Goal: Task Accomplishment & Management: Complete application form

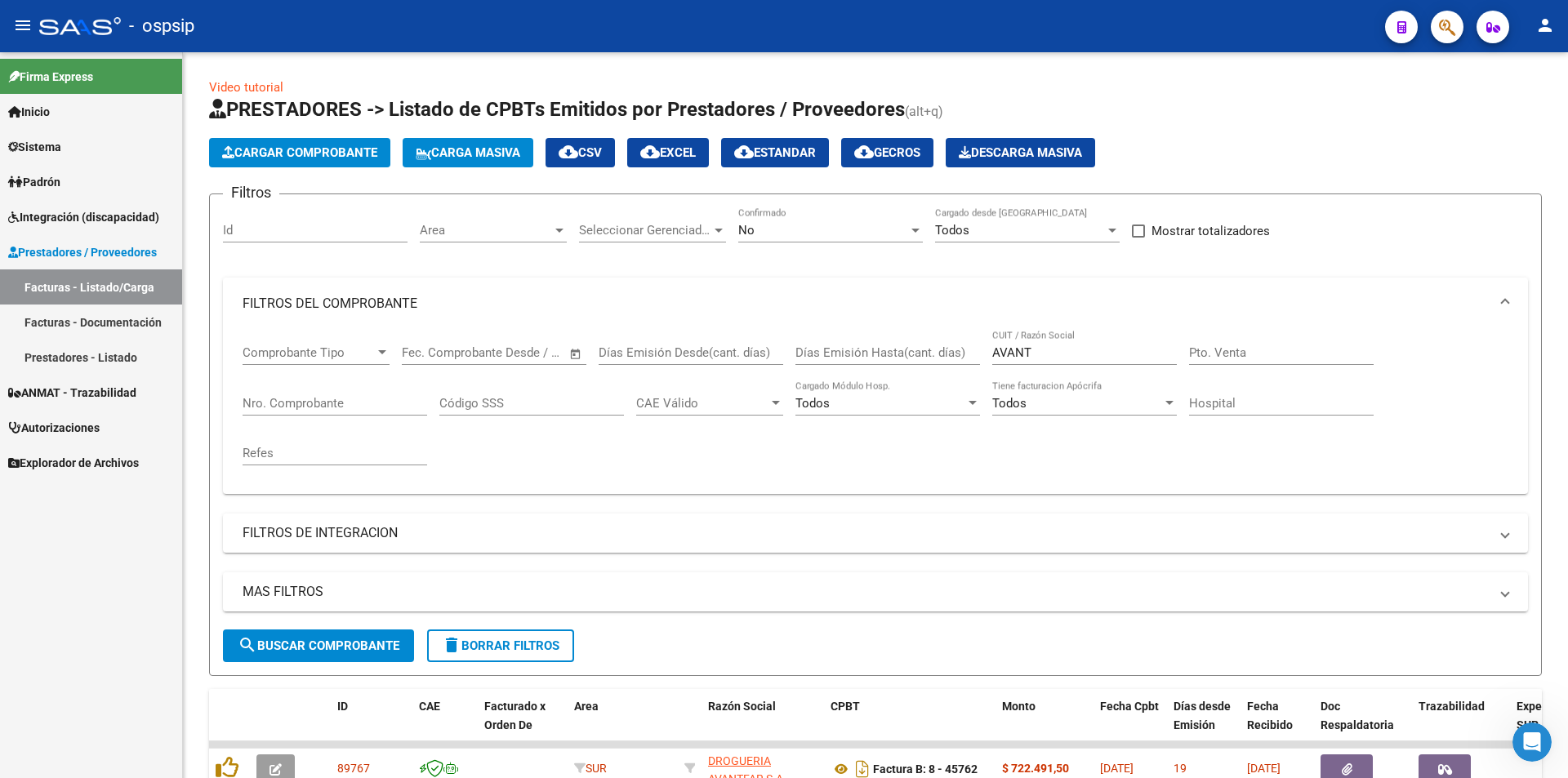
scroll to position [123, 0]
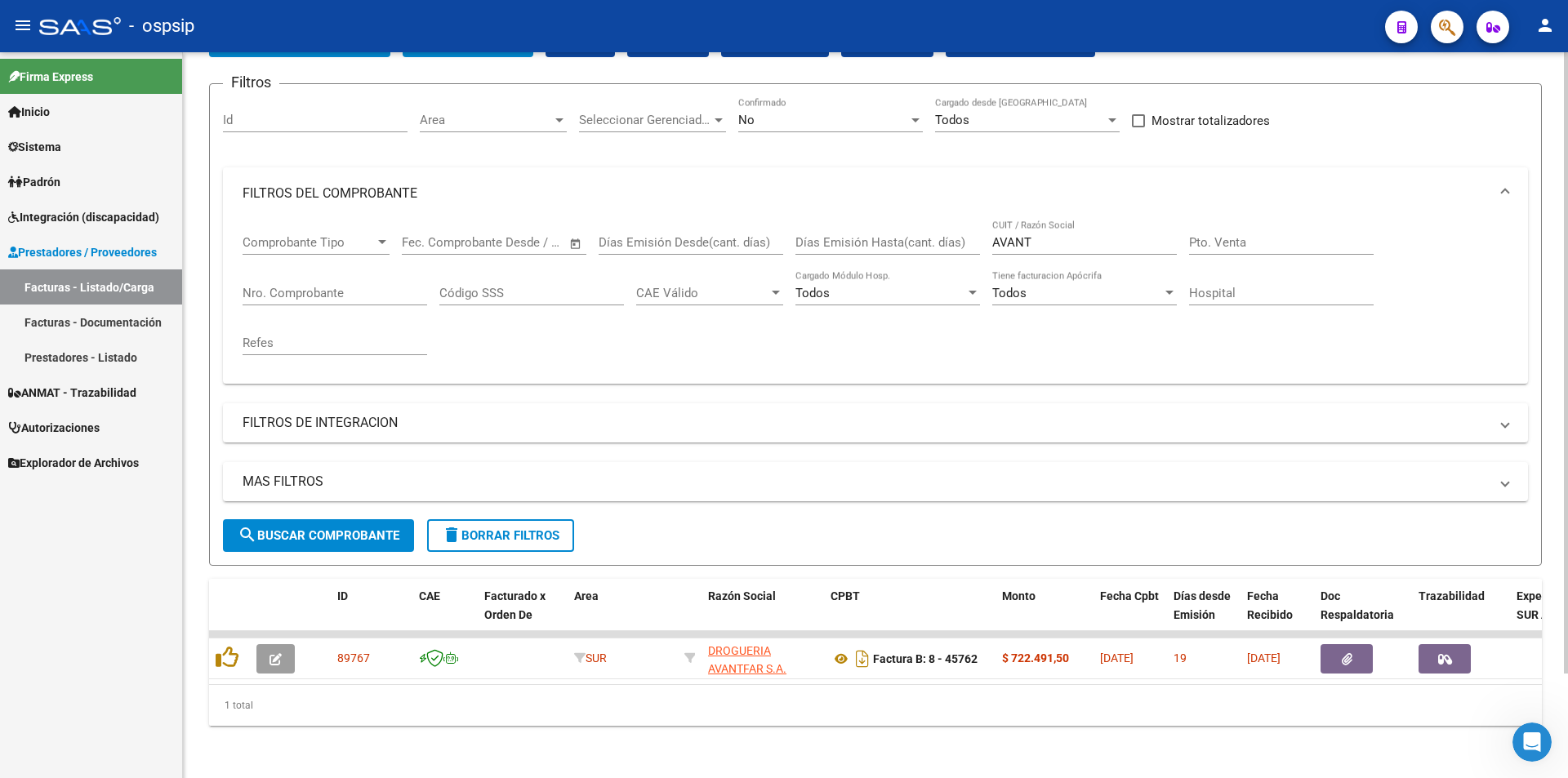
click at [1066, 221] on div "AVANT CUIT / Razón Social" at bounding box center [1084, 236] width 185 height 35
type input "A"
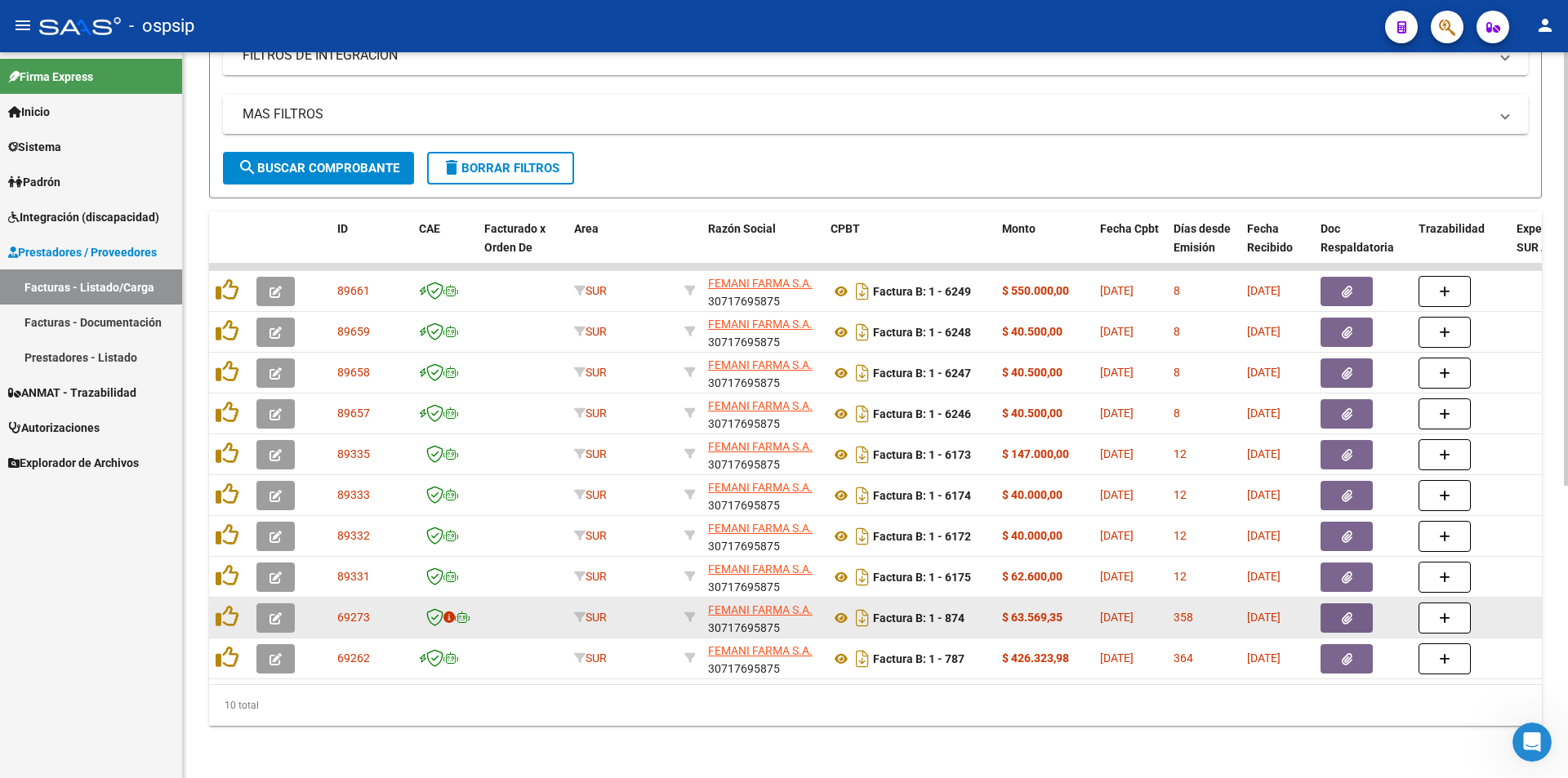
scroll to position [489, 0]
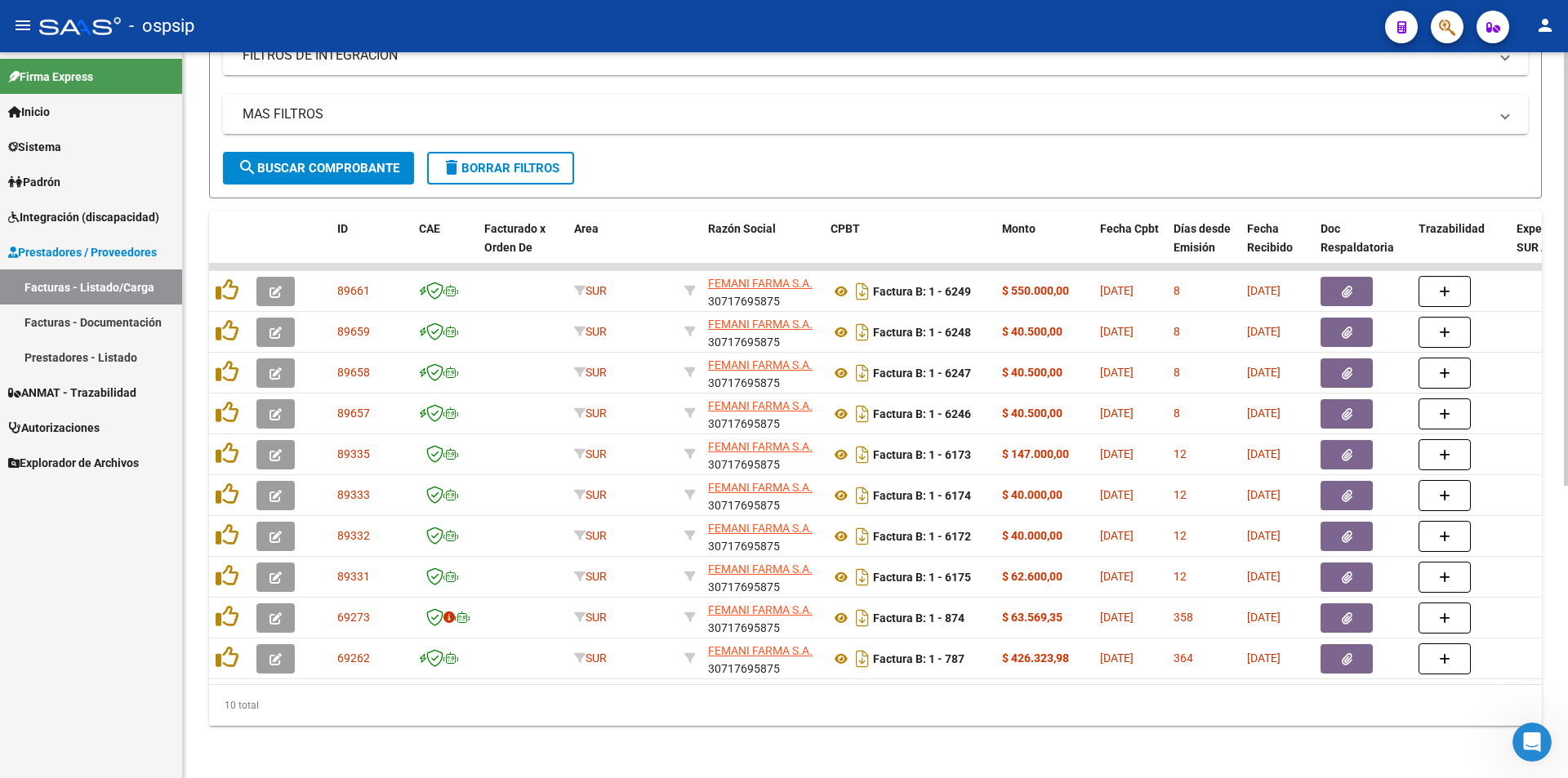
type input "FEMANI FARMA"
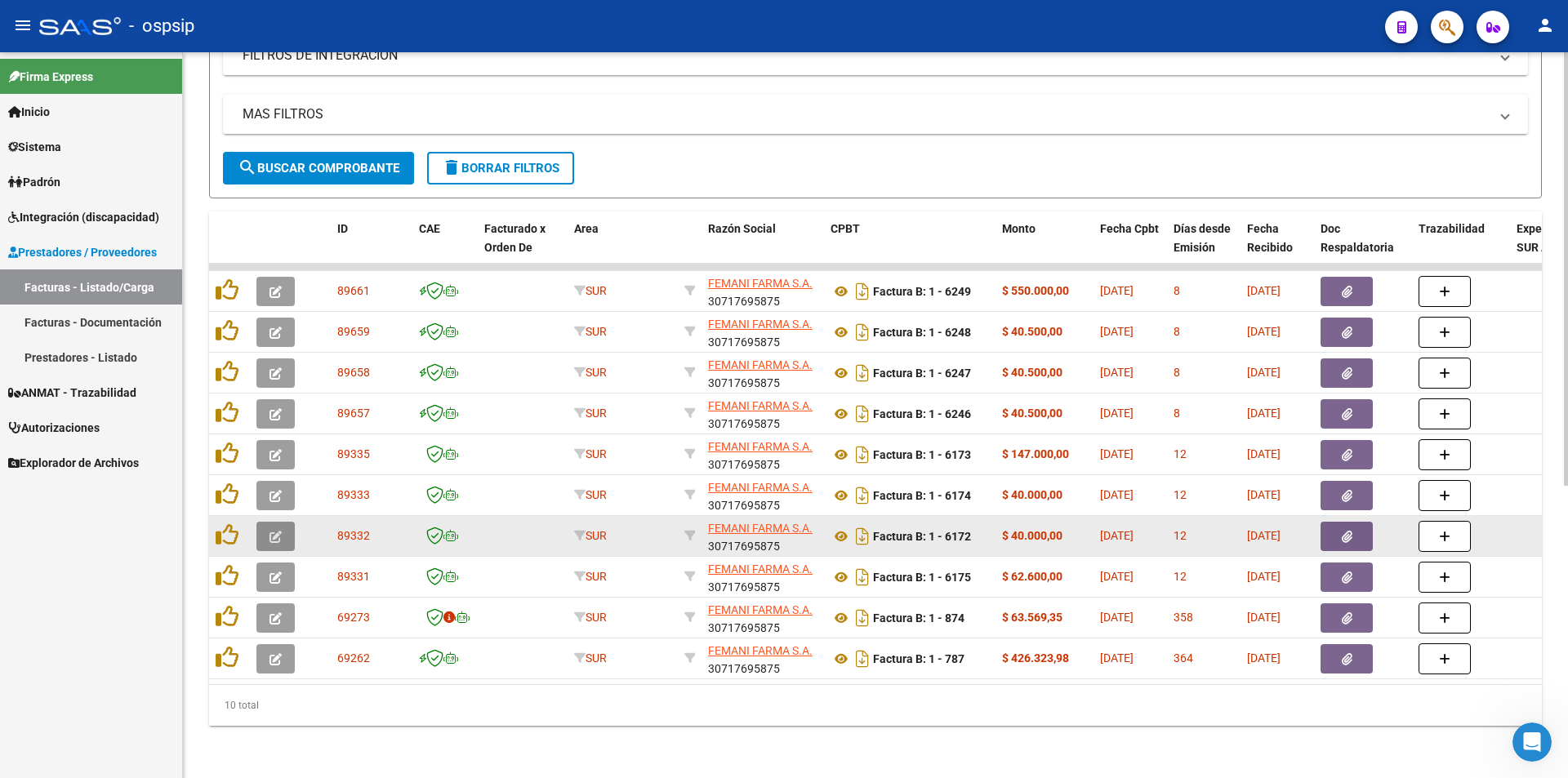
click at [274, 531] on icon "button" at bounding box center [275, 537] width 12 height 12
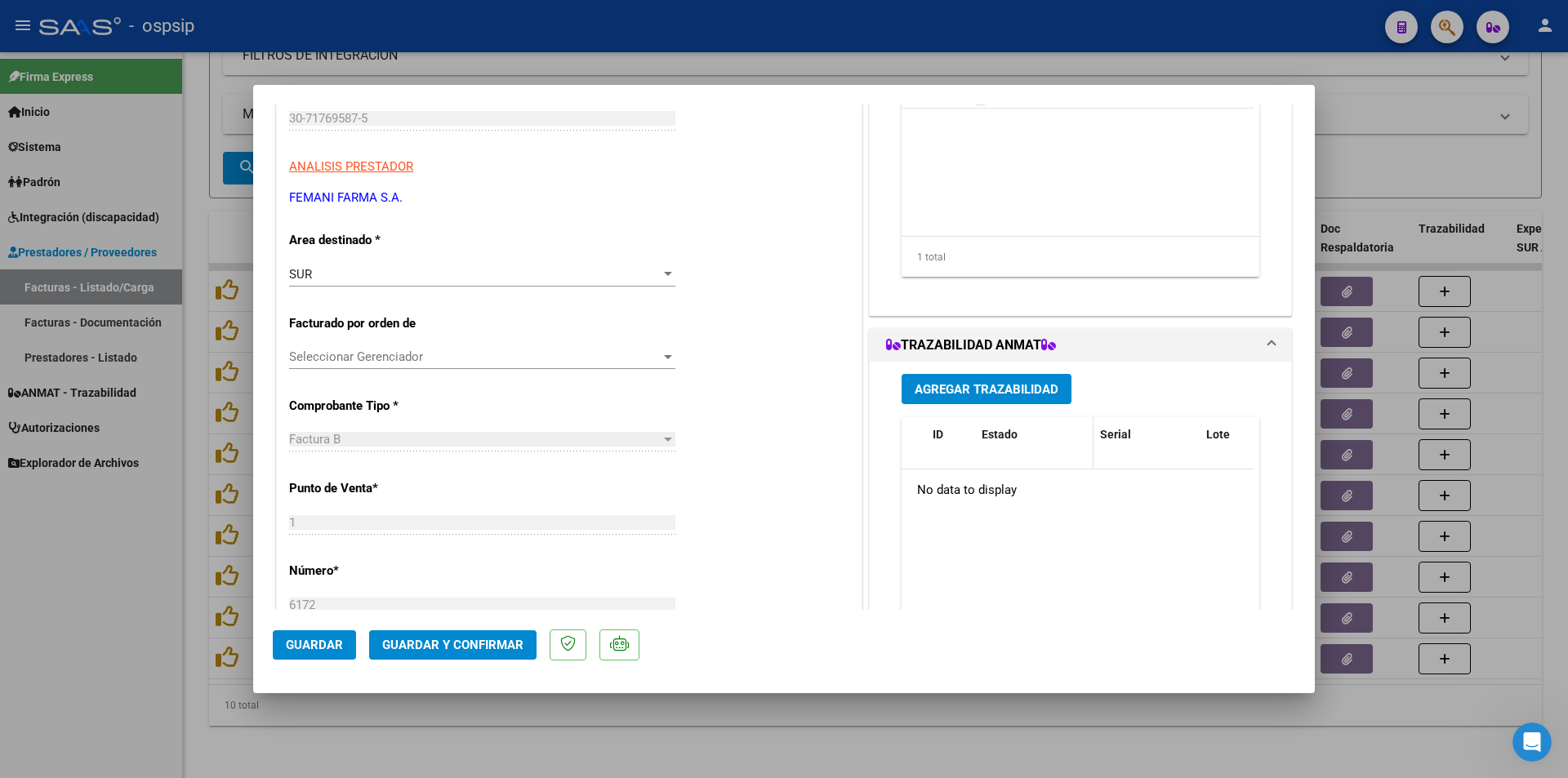
scroll to position [245, 0]
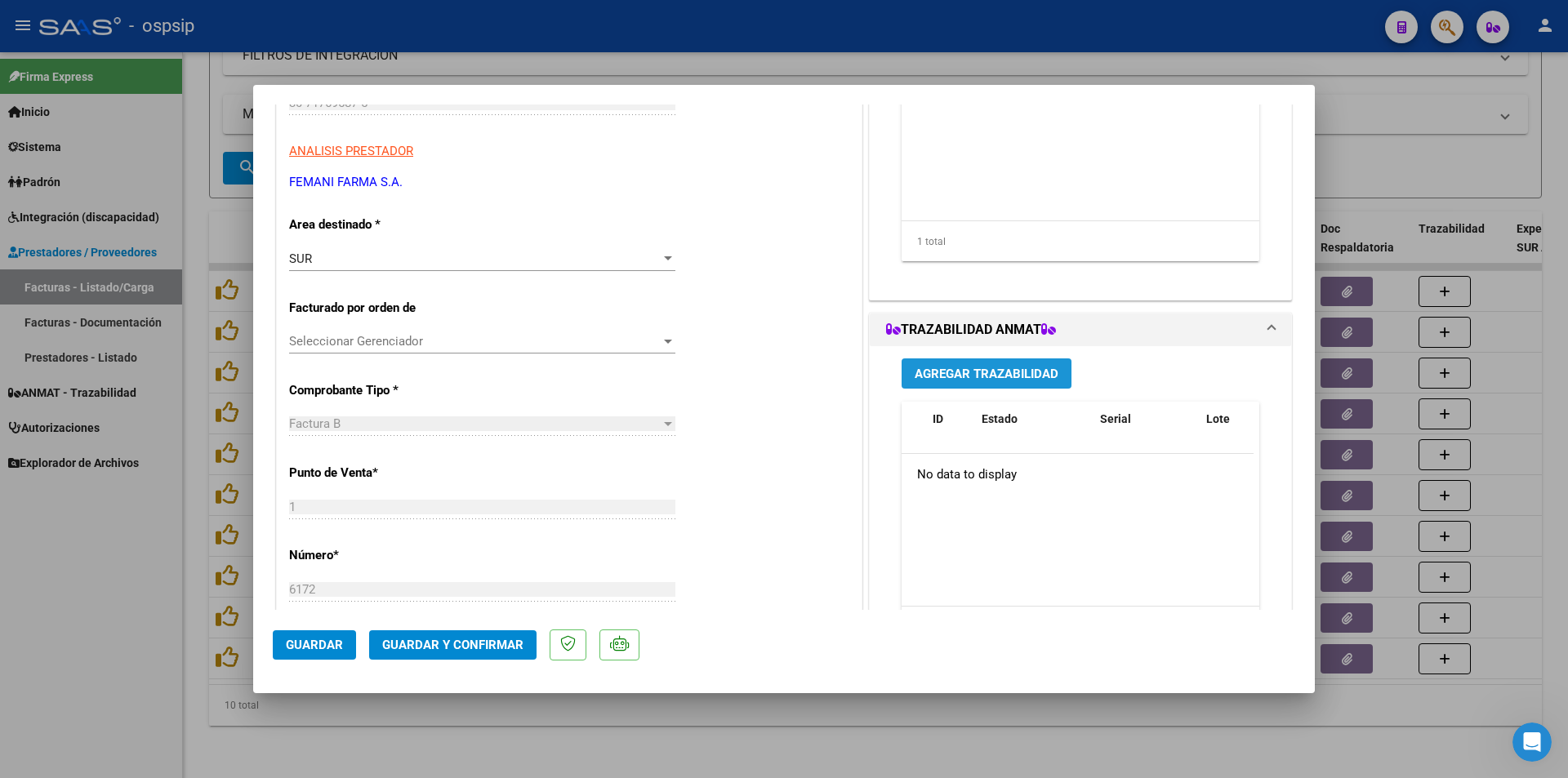
click at [968, 377] on span "Agregar Trazabilidad" at bounding box center [987, 373] width 144 height 14
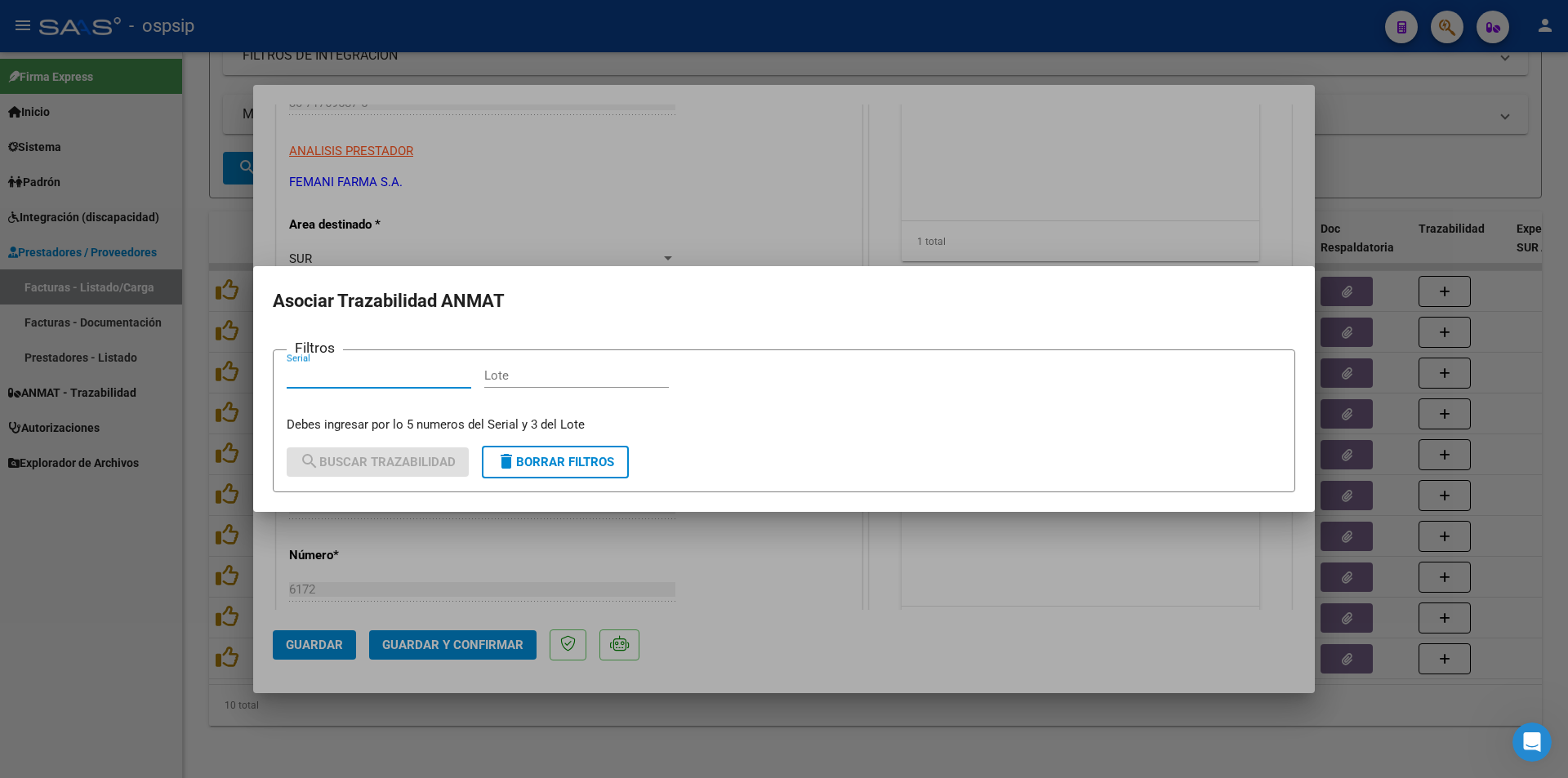
click at [323, 375] on input "Serial" at bounding box center [379, 375] width 185 height 14
type input "448721602852"
click at [524, 378] on input "Lote" at bounding box center [577, 375] width 185 height 14
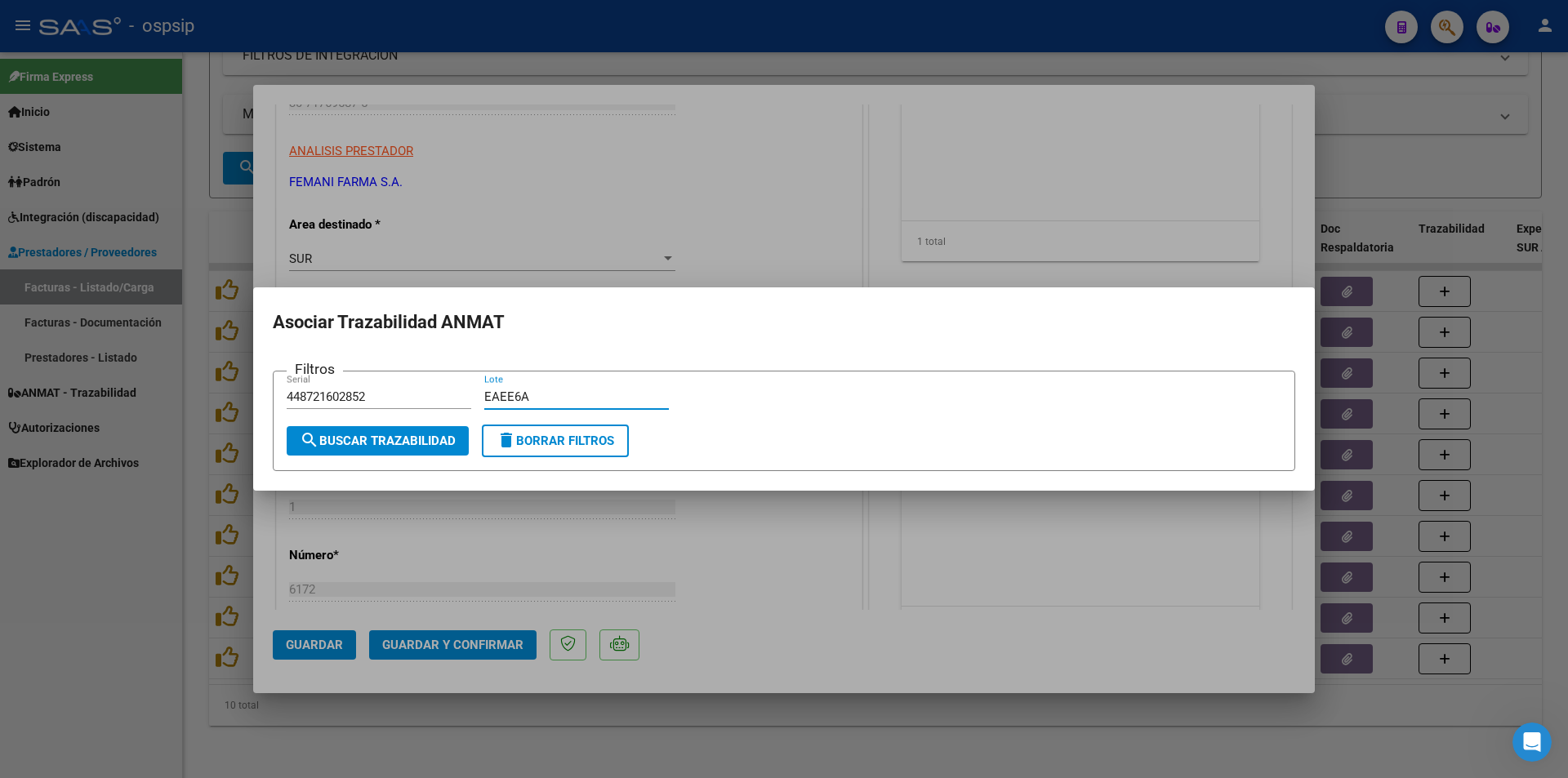
type input "EAEE6A"
click at [365, 435] on span "search Buscar Trazabilidad" at bounding box center [378, 440] width 156 height 14
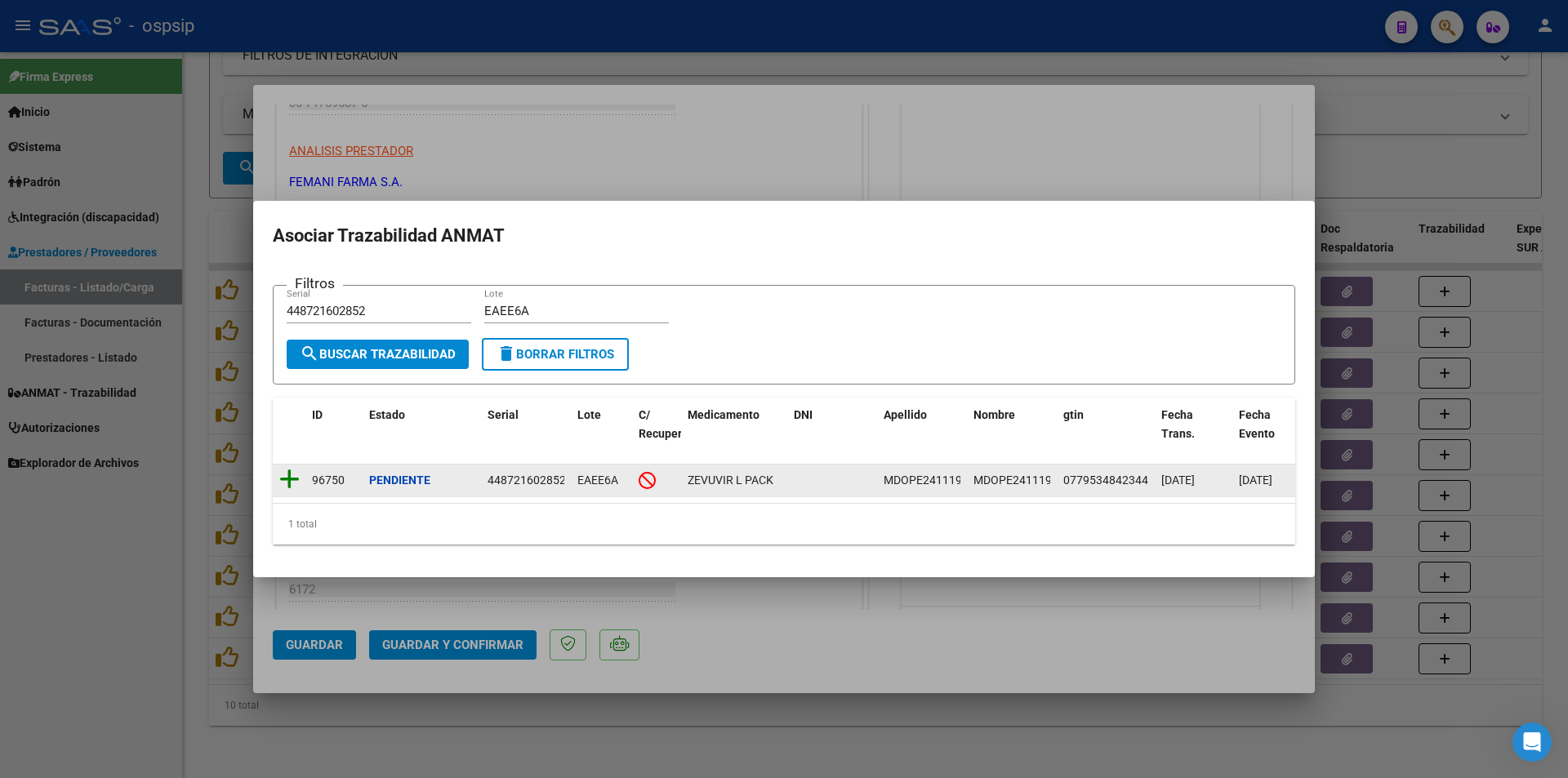
click at [287, 473] on icon at bounding box center [290, 478] width 20 height 23
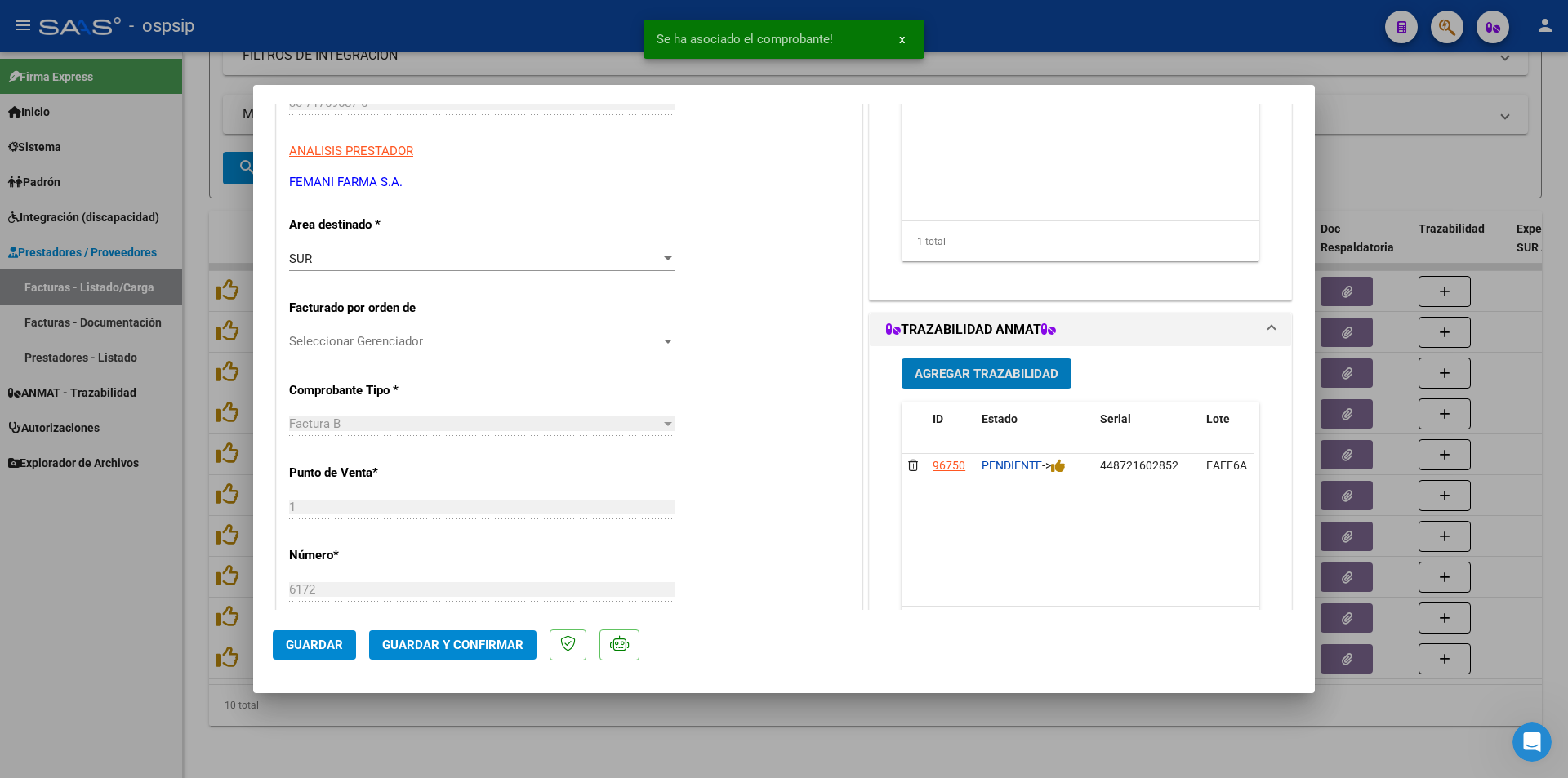
click at [319, 638] on span "Guardar" at bounding box center [313, 644] width 57 height 14
click at [137, 595] on div at bounding box center [784, 389] width 1568 height 778
type input "$ 0,00"
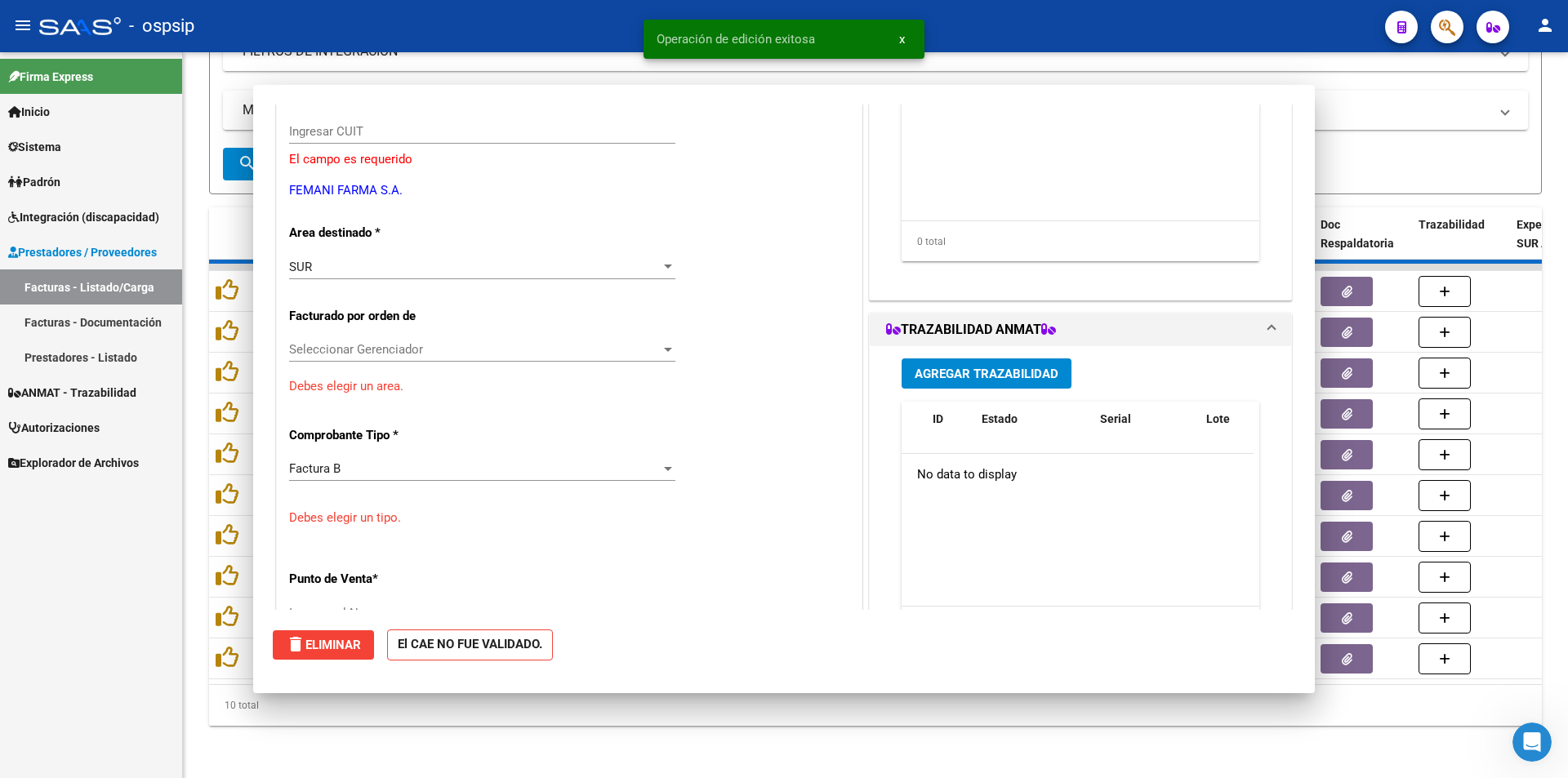
scroll to position [273, 0]
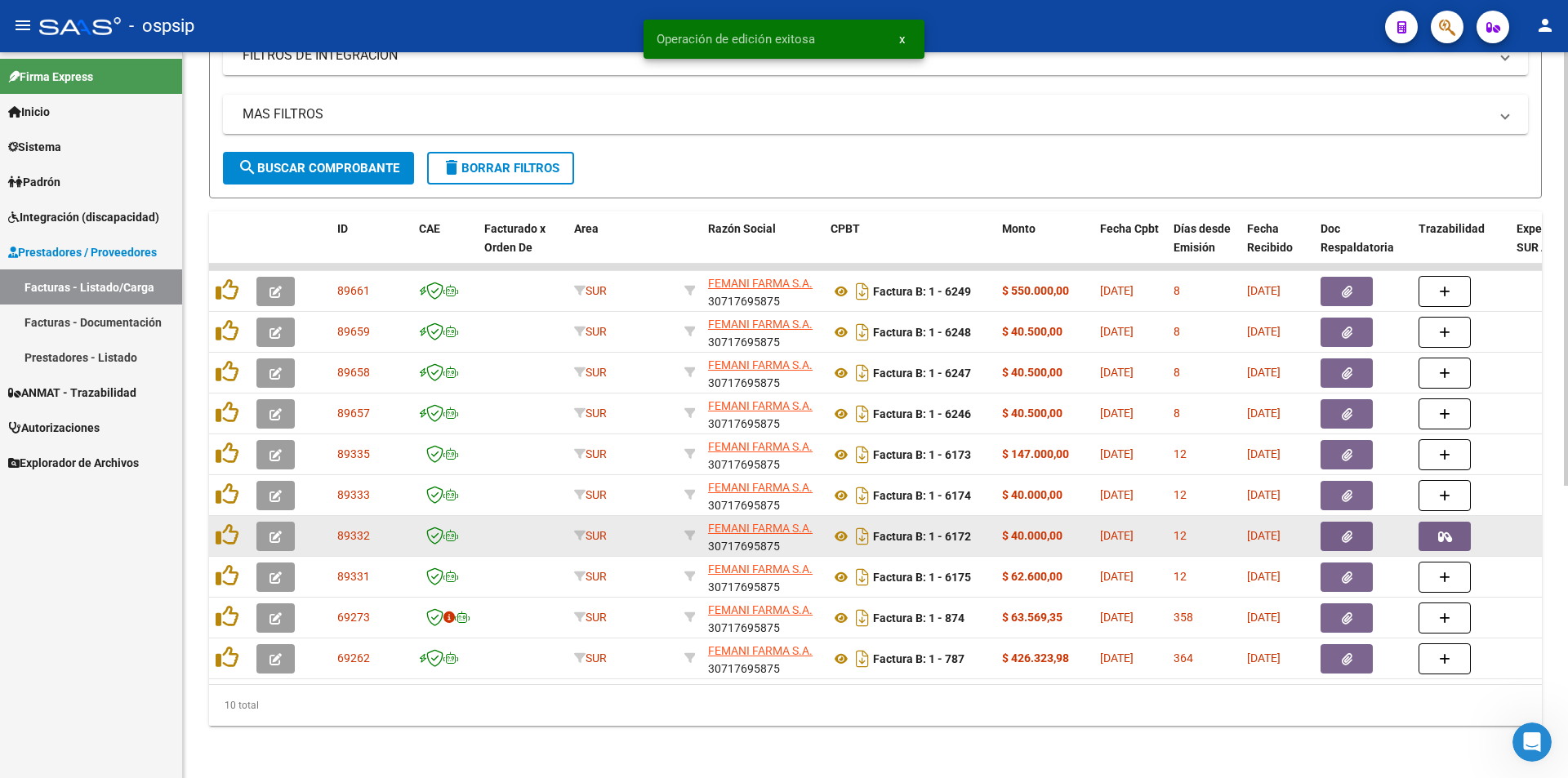
click at [1454, 528] on button "button" at bounding box center [1445, 536] width 53 height 30
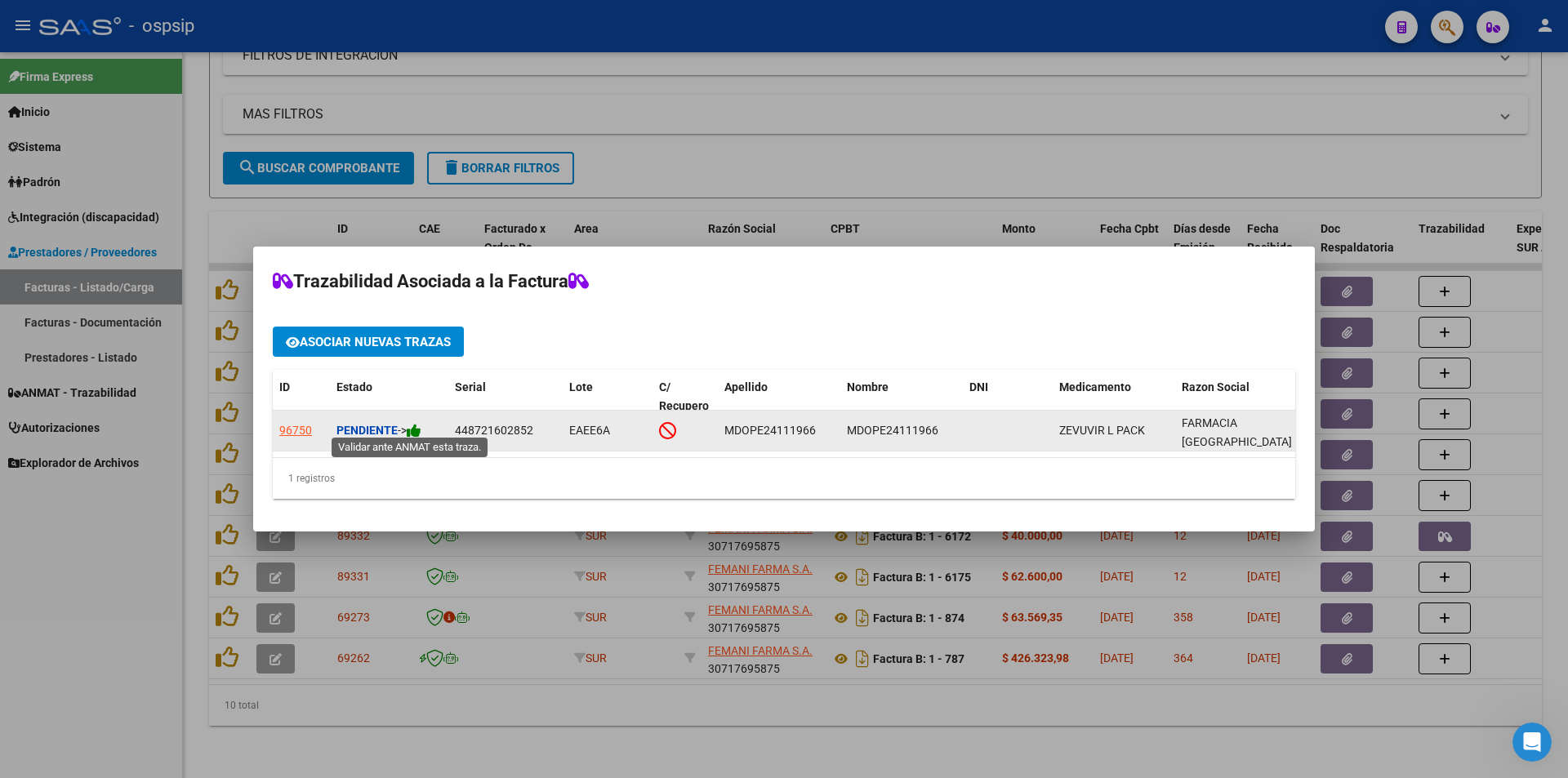
click at [419, 422] on icon at bounding box center [413, 430] width 14 height 15
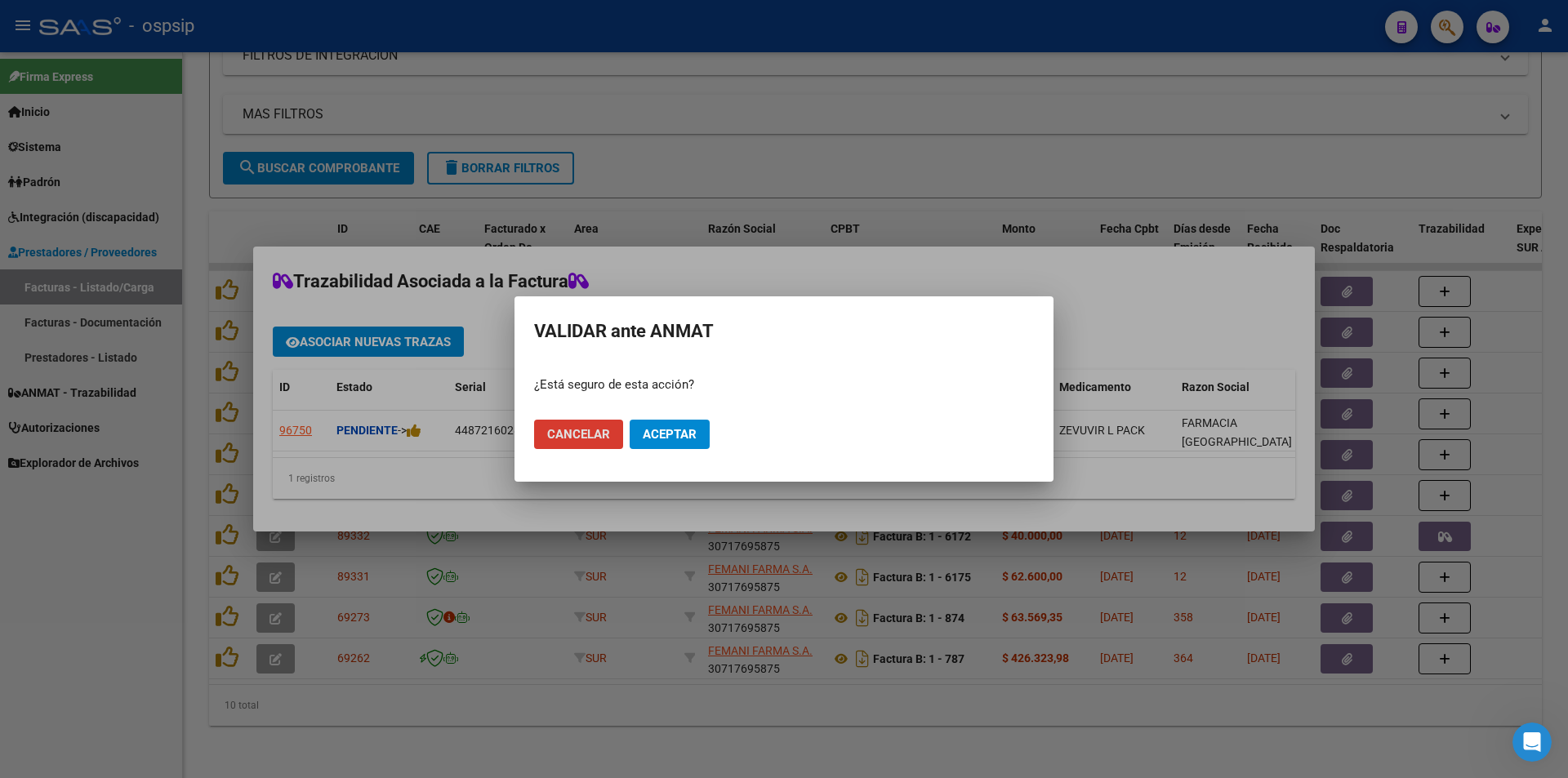
click at [673, 438] on span "Aceptar" at bounding box center [670, 433] width 54 height 14
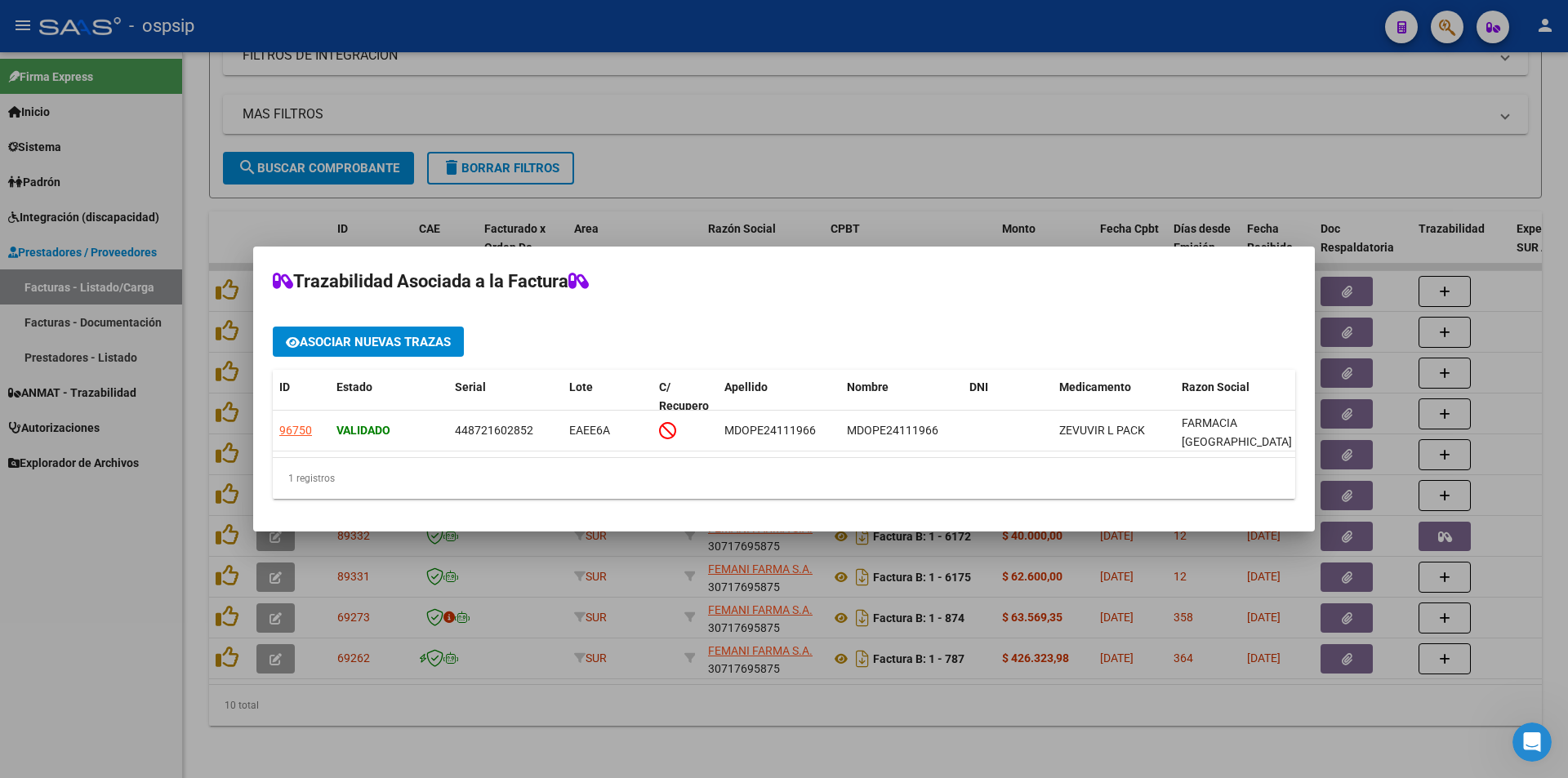
click at [130, 541] on div at bounding box center [784, 389] width 1568 height 778
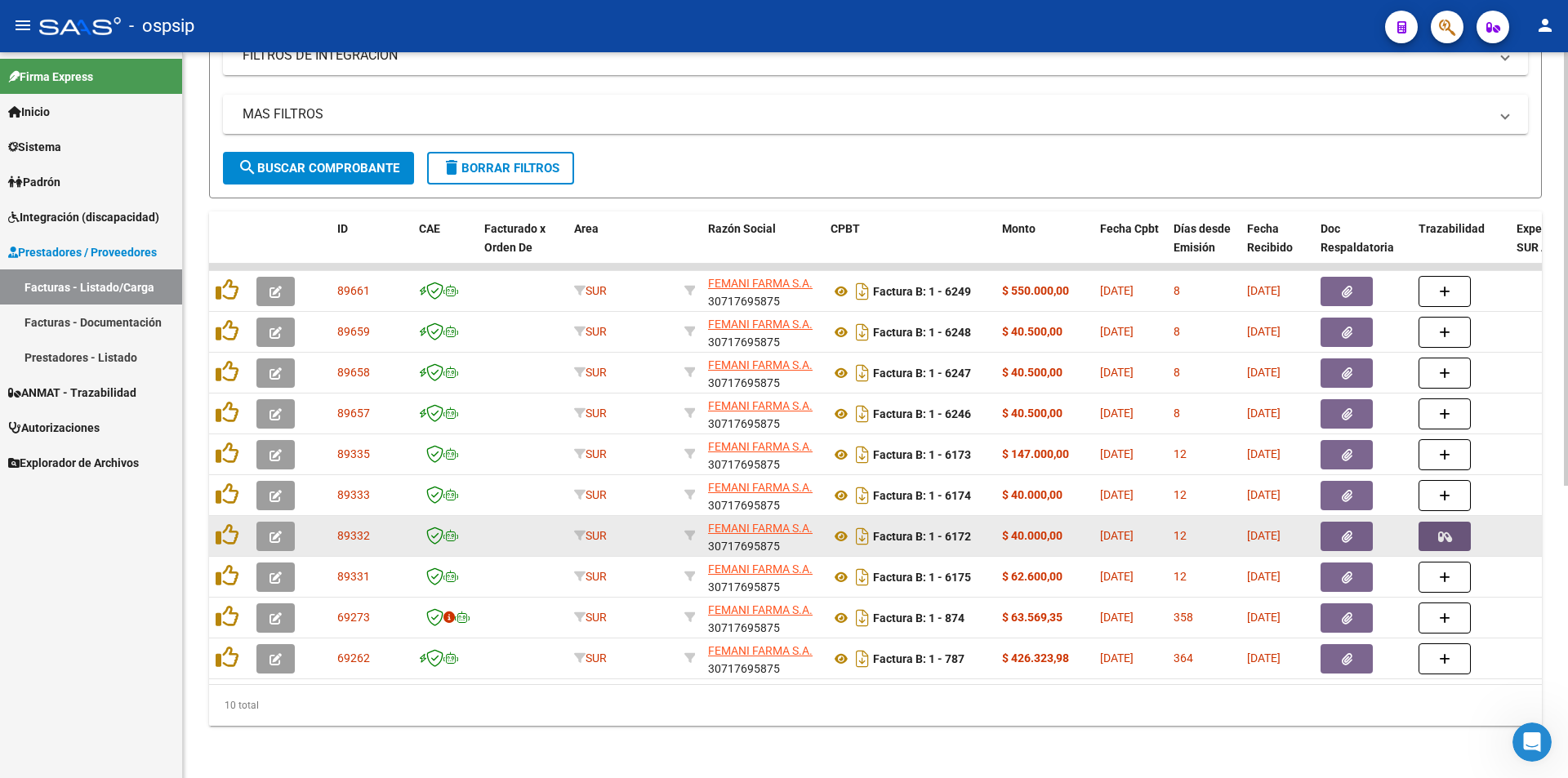
click at [1451, 521] on button "button" at bounding box center [1445, 536] width 53 height 30
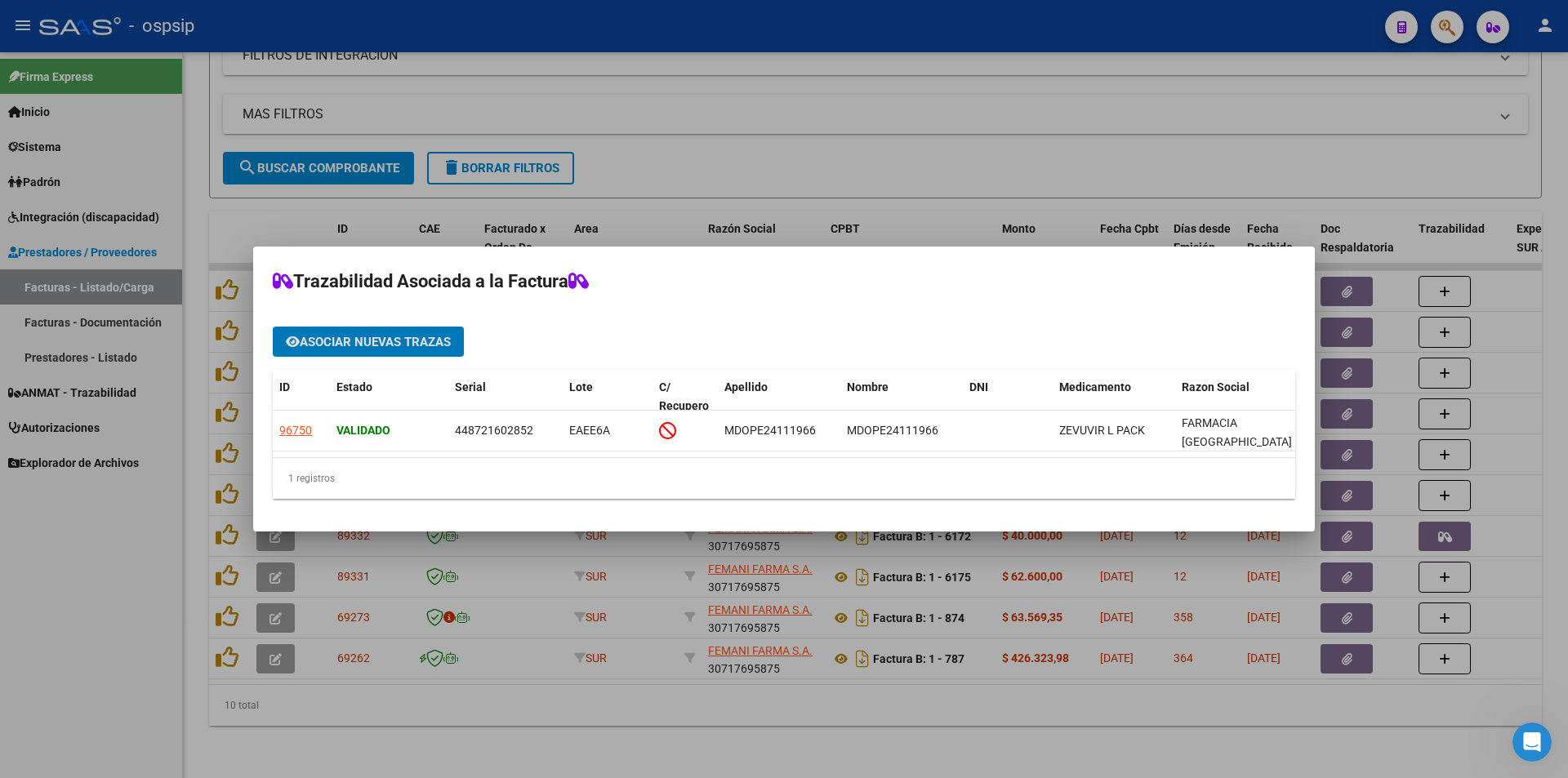
click at [36, 582] on div at bounding box center [784, 389] width 1568 height 778
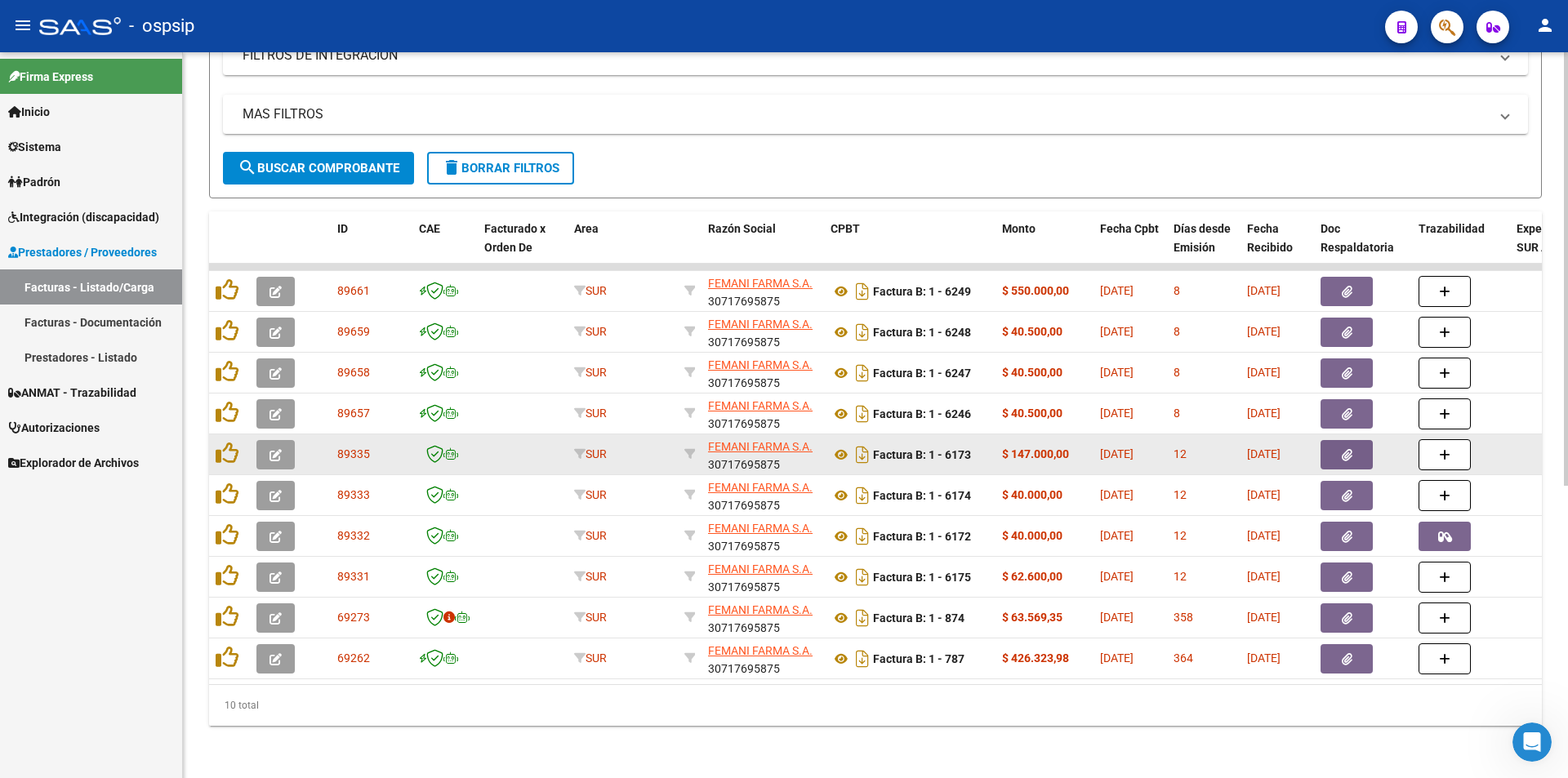
click at [268, 440] on button "button" at bounding box center [275, 455] width 38 height 30
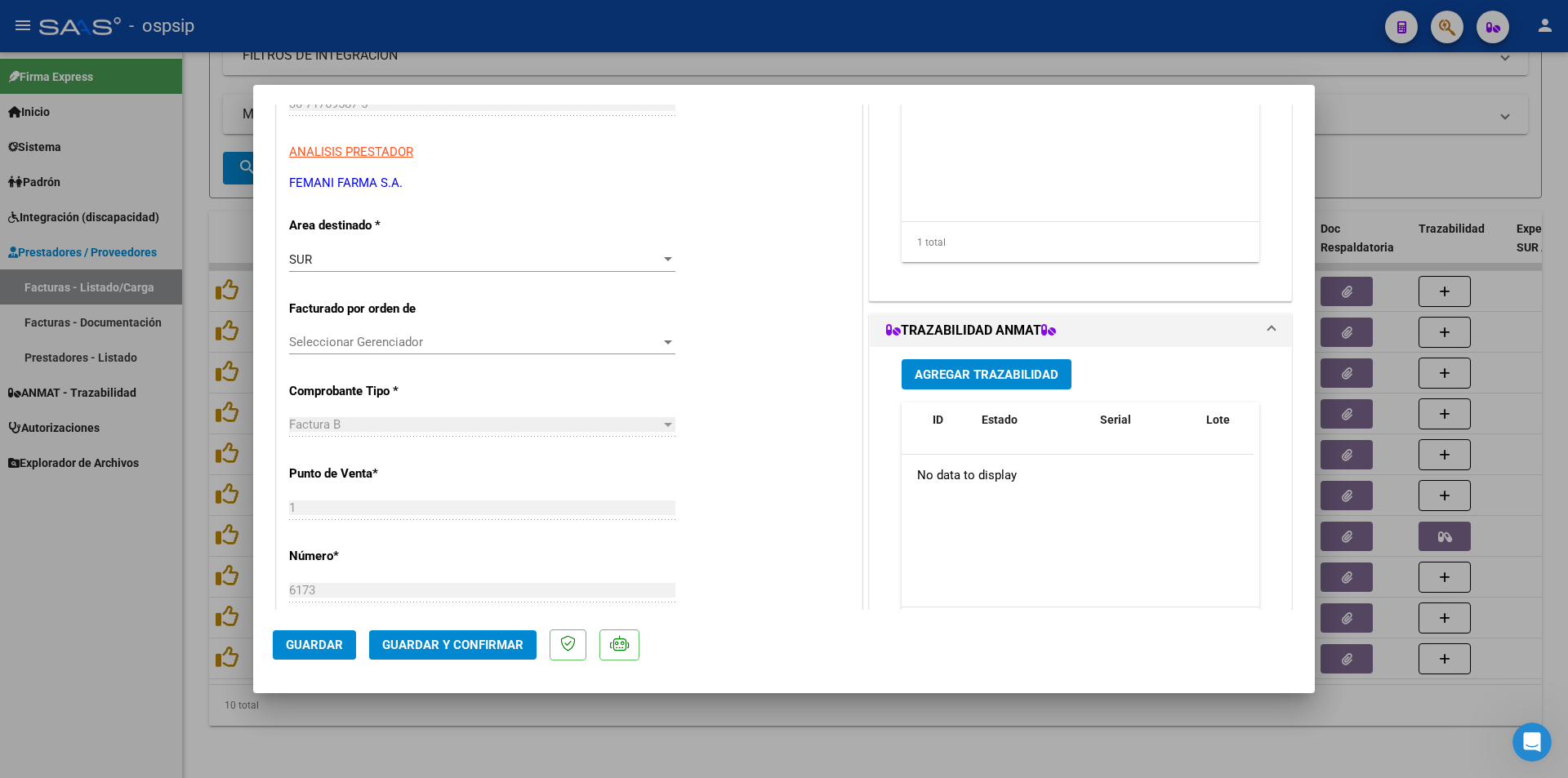
scroll to position [245, 0]
click at [976, 375] on span "Agregar Trazabilidad" at bounding box center [987, 373] width 144 height 14
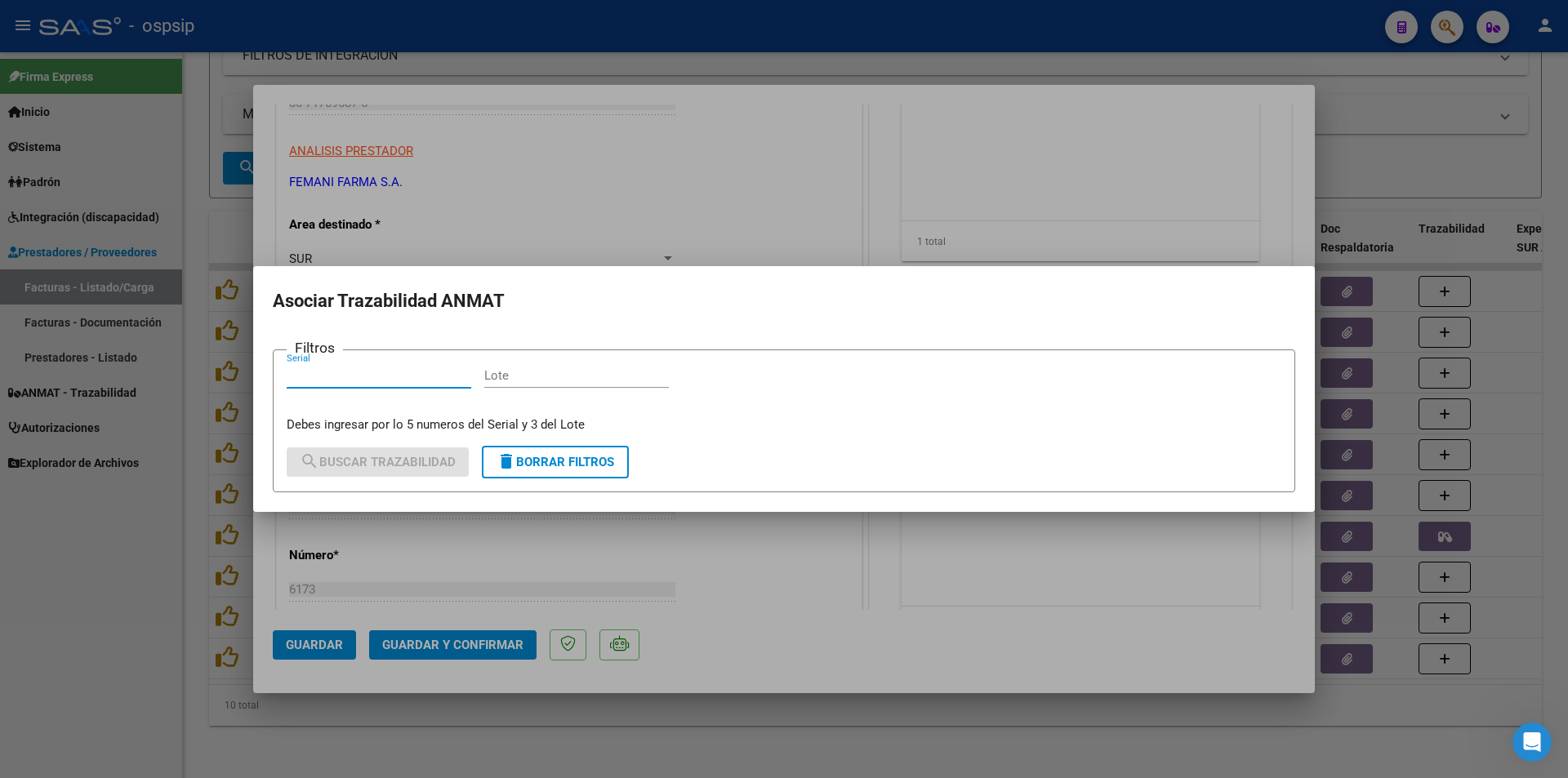
click at [323, 374] on input "Serial" at bounding box center [379, 375] width 185 height 14
type input "605323920875"
click at [513, 378] on input "Lote" at bounding box center [577, 375] width 185 height 14
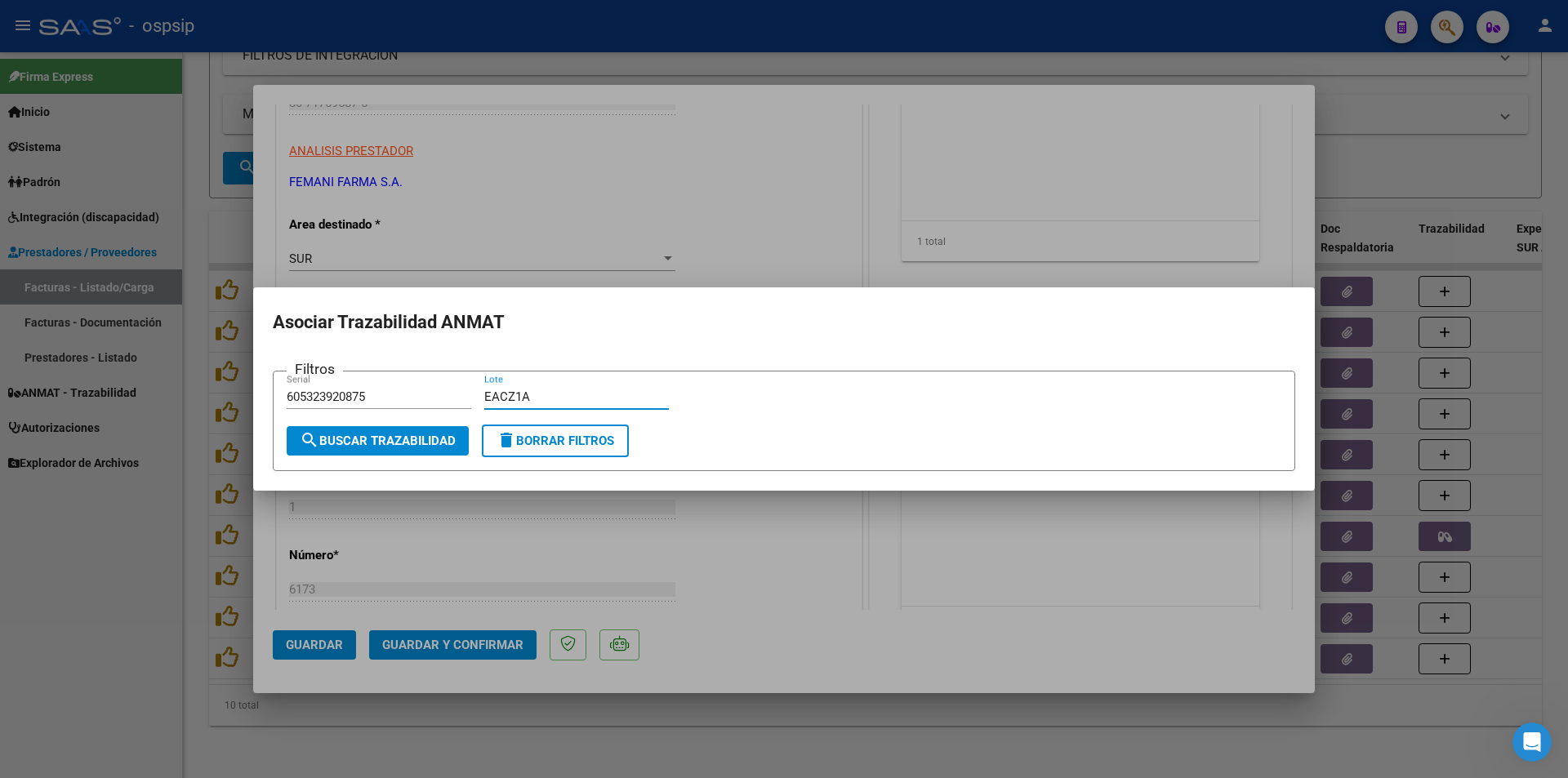
type input "EACZ1A"
click at [380, 439] on span "search Buscar Trazabilidad" at bounding box center [378, 440] width 156 height 14
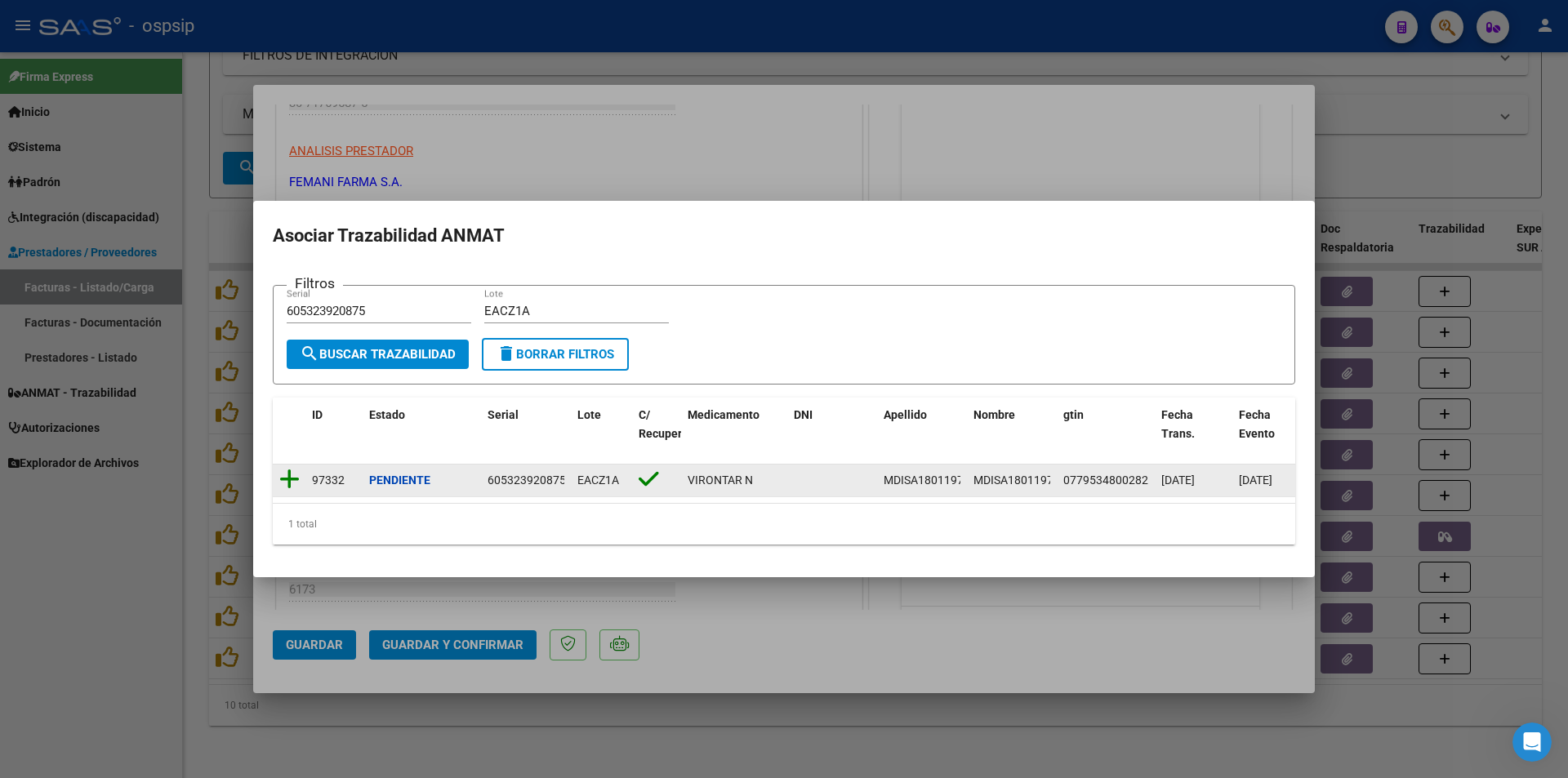
click at [285, 472] on icon at bounding box center [290, 478] width 20 height 23
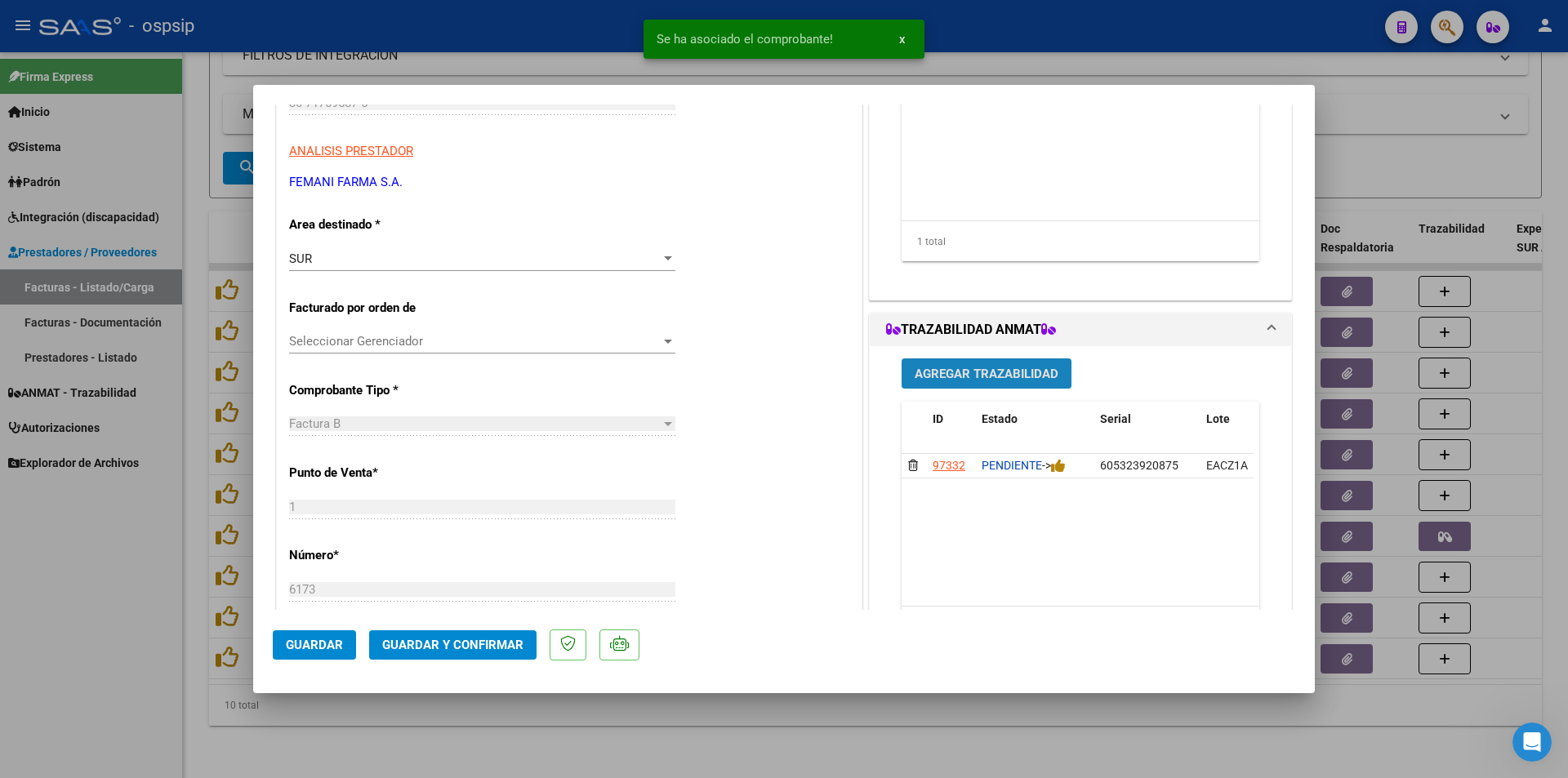
click at [970, 375] on span "Agregar Trazabilidad" at bounding box center [987, 373] width 144 height 14
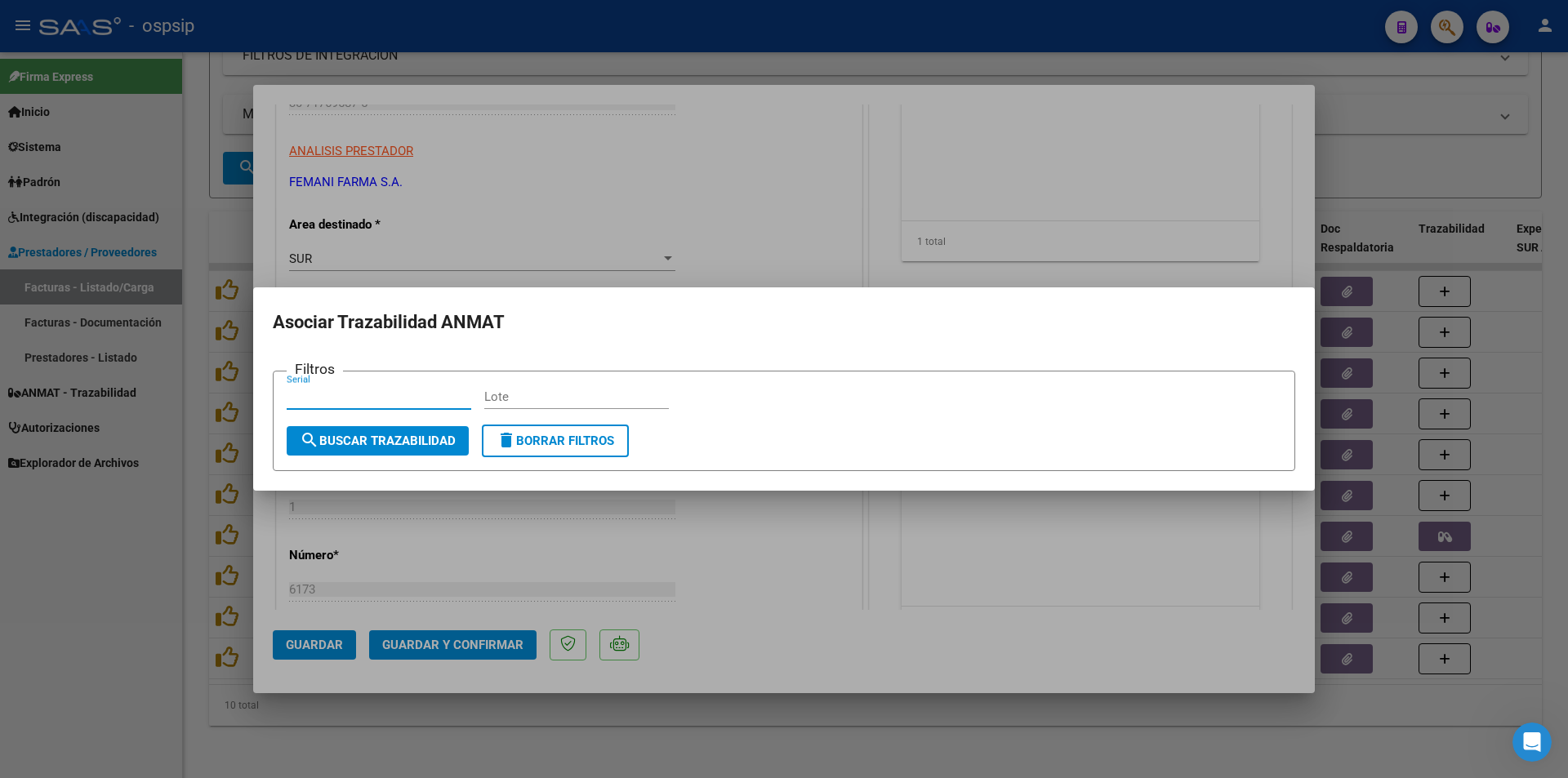
click at [334, 400] on input "Serial" at bounding box center [379, 396] width 185 height 14
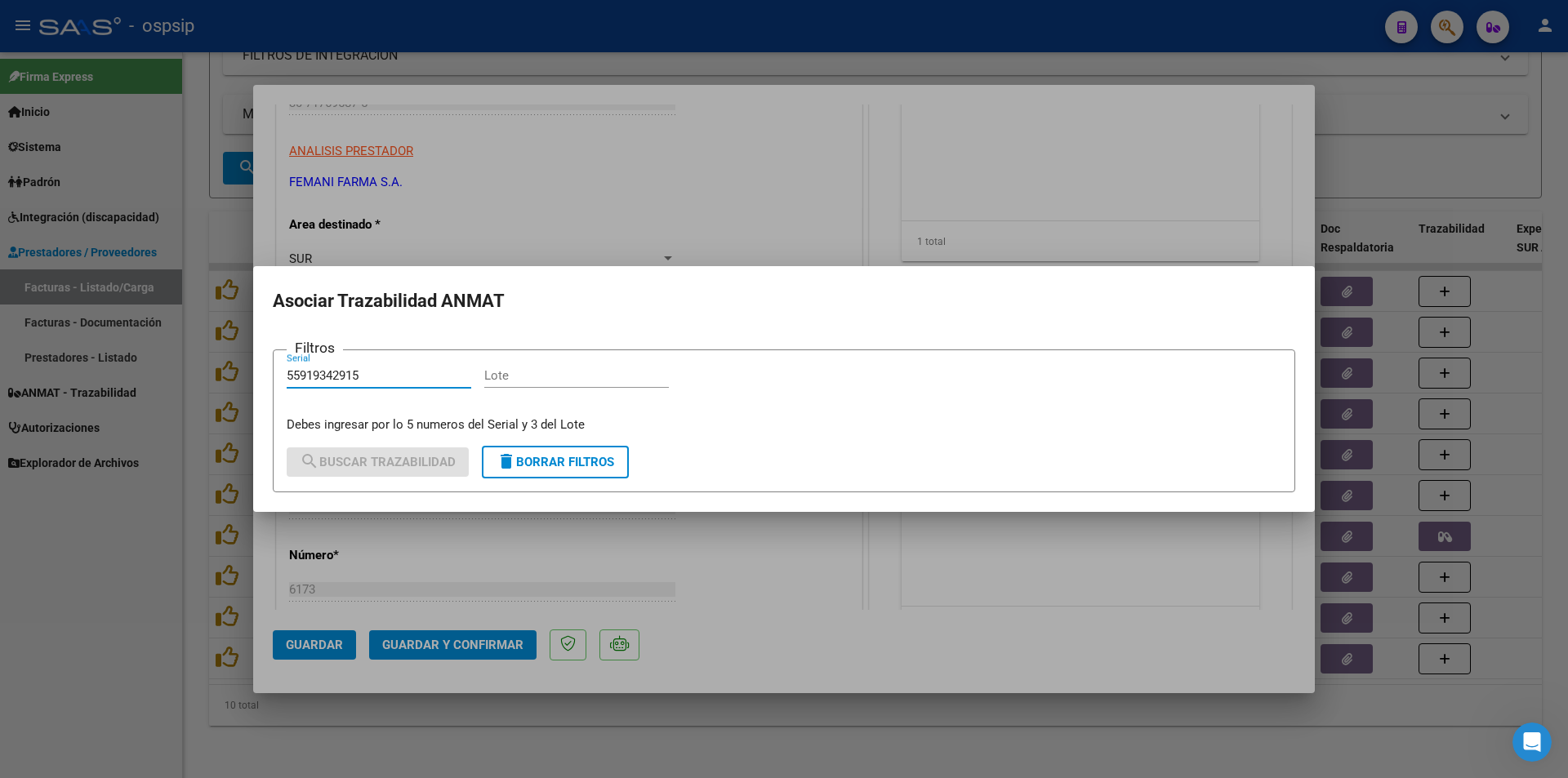
type input "55919342915"
click at [499, 381] on input "Lote" at bounding box center [577, 375] width 185 height 14
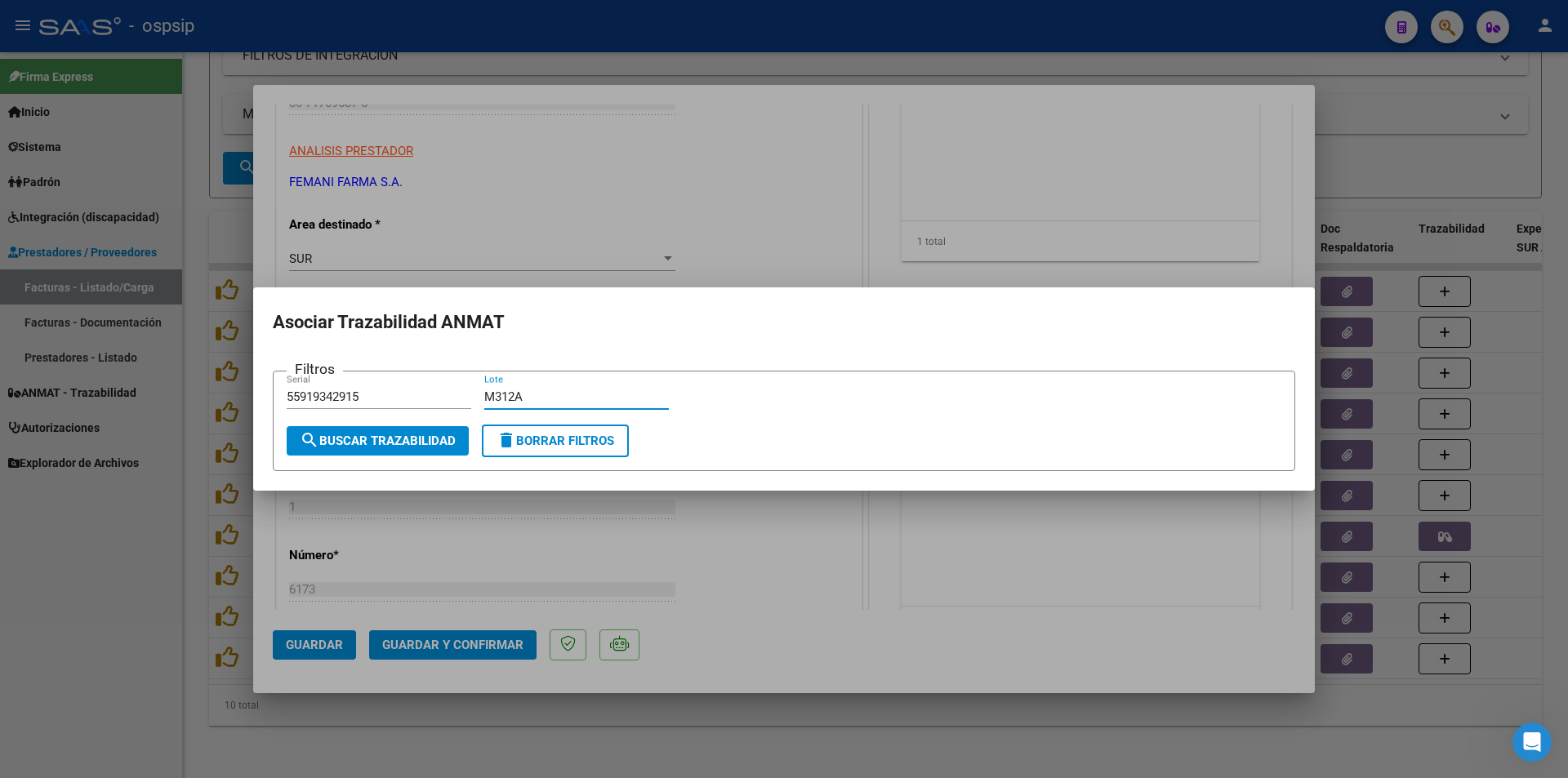
type input "M312A"
click at [372, 432] on button "search Buscar Trazabilidad" at bounding box center [377, 440] width 182 height 30
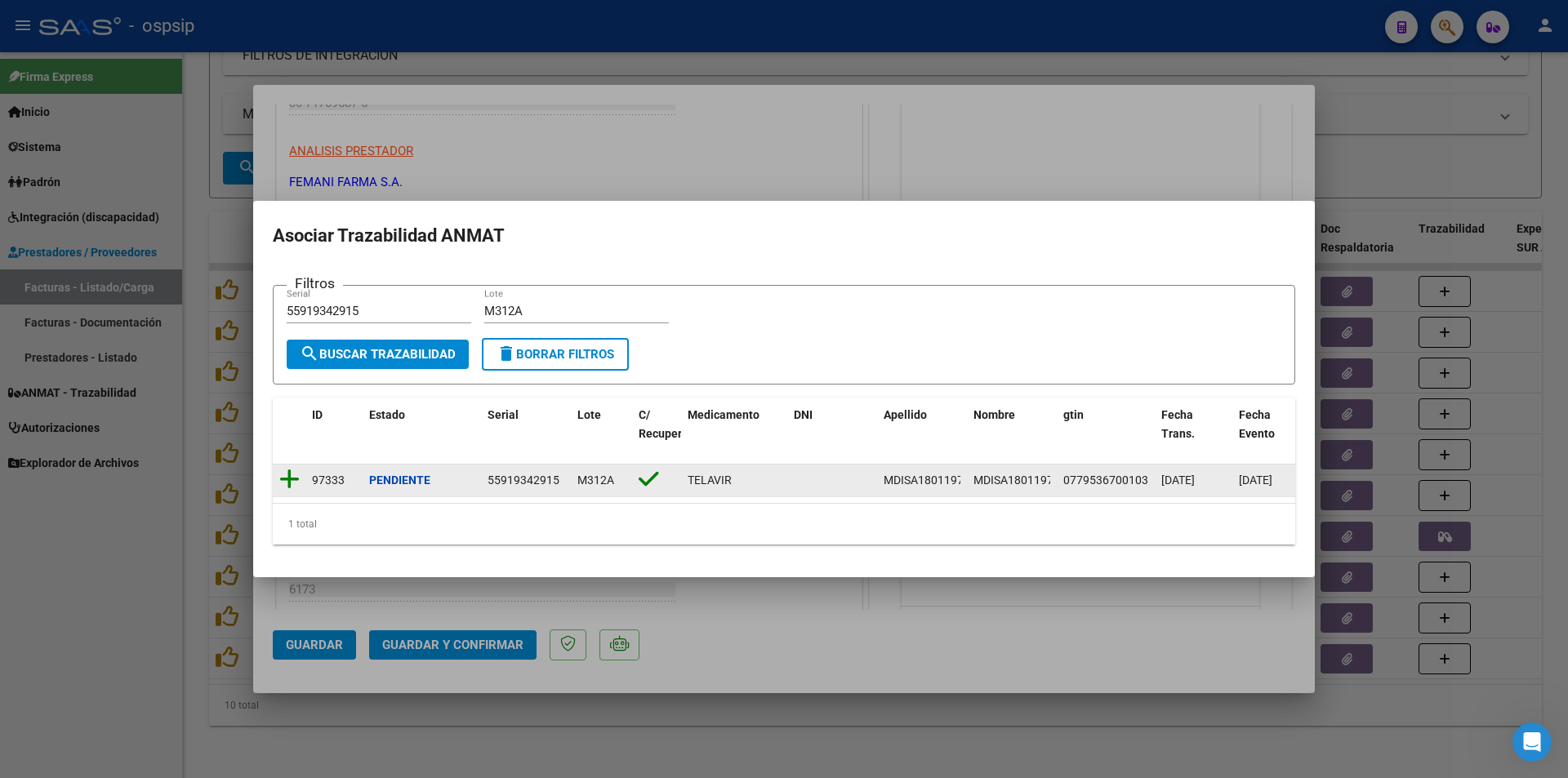
click at [285, 472] on icon at bounding box center [290, 478] width 20 height 23
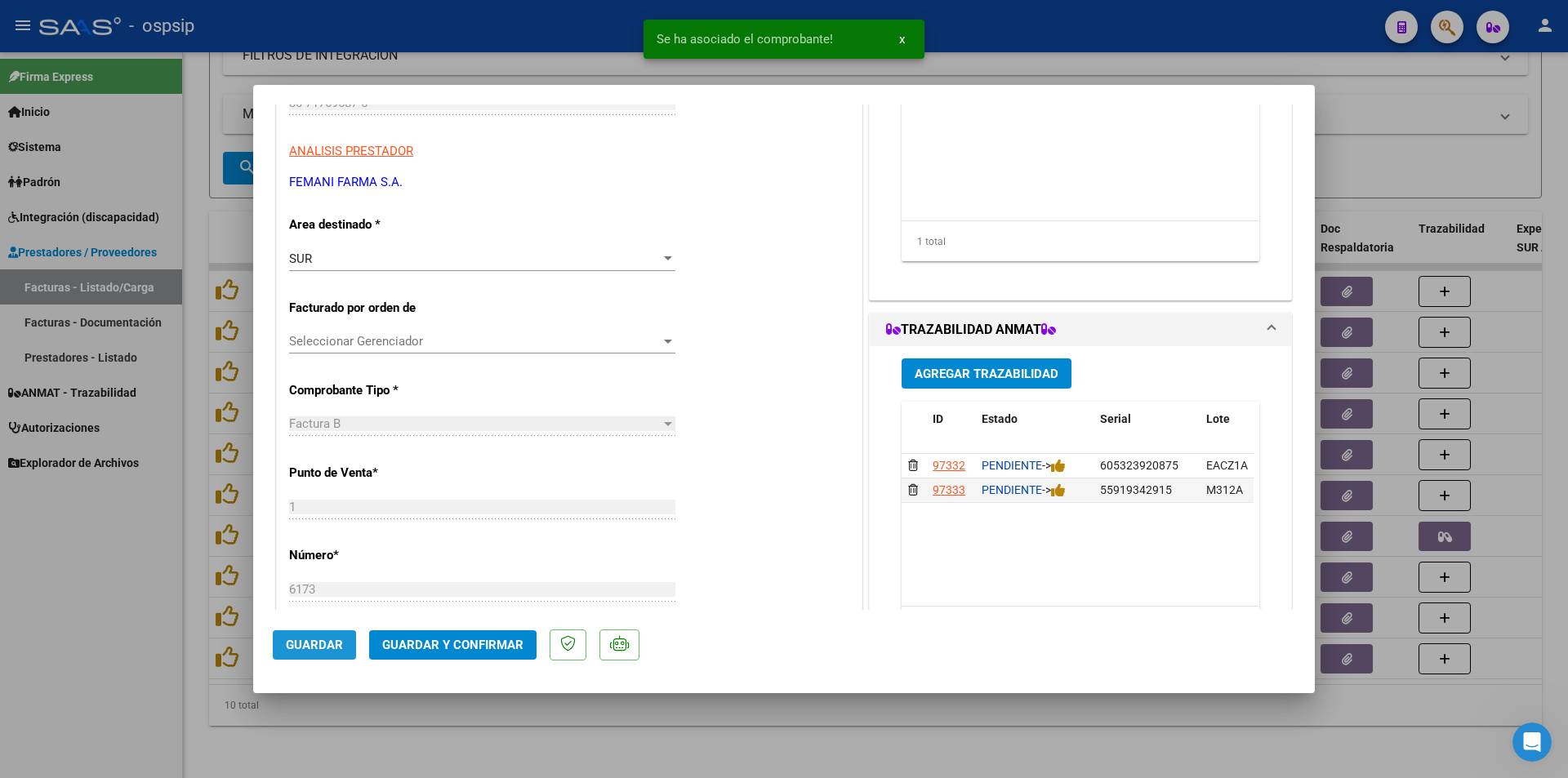
click at [307, 643] on span "Guardar" at bounding box center [313, 644] width 57 height 14
click at [127, 596] on div at bounding box center [784, 389] width 1568 height 778
type input "$ 0,00"
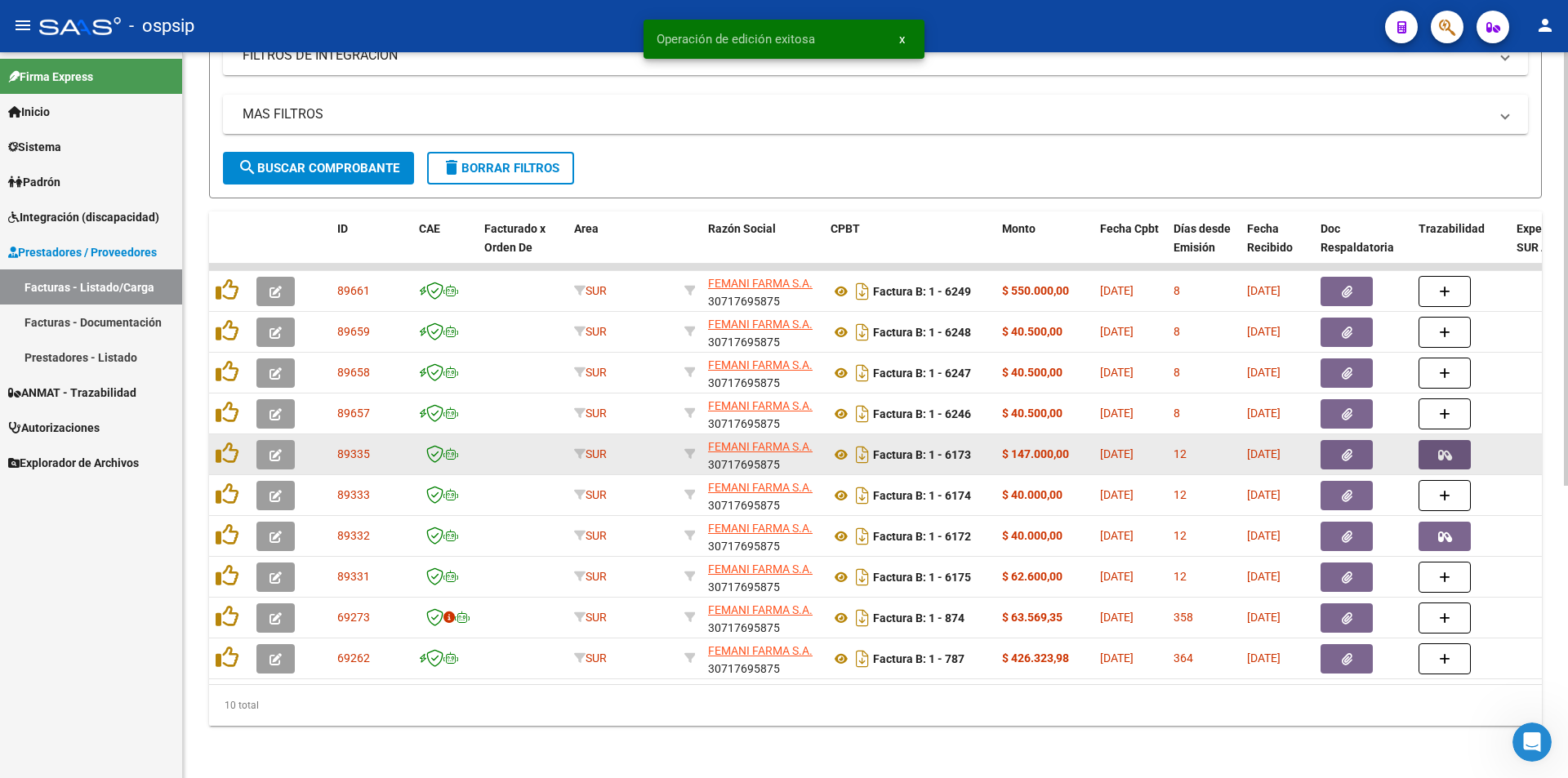
click at [1440, 447] on span "button" at bounding box center [1445, 454] width 14 height 14
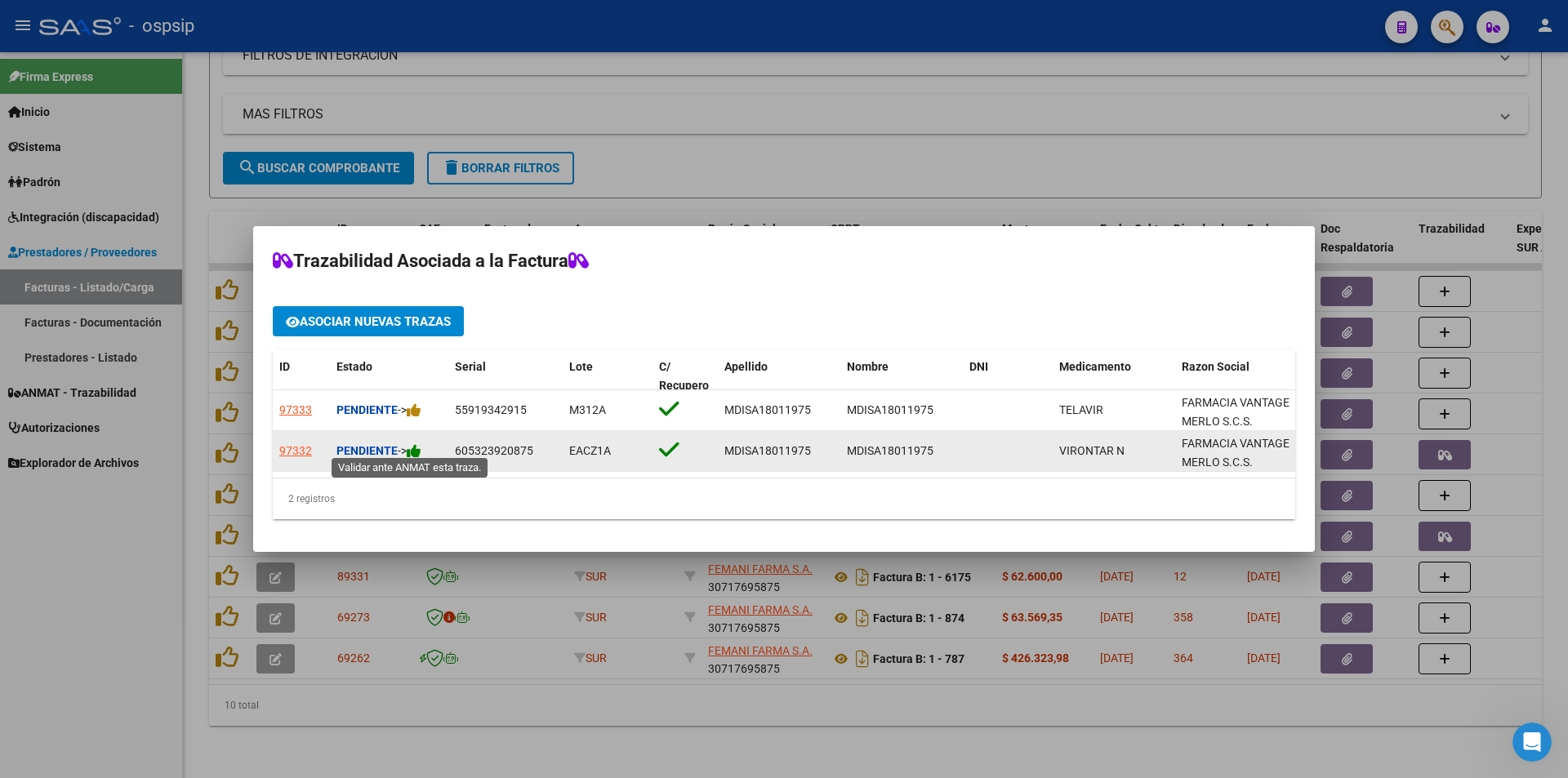
click at [418, 444] on icon at bounding box center [413, 451] width 14 height 15
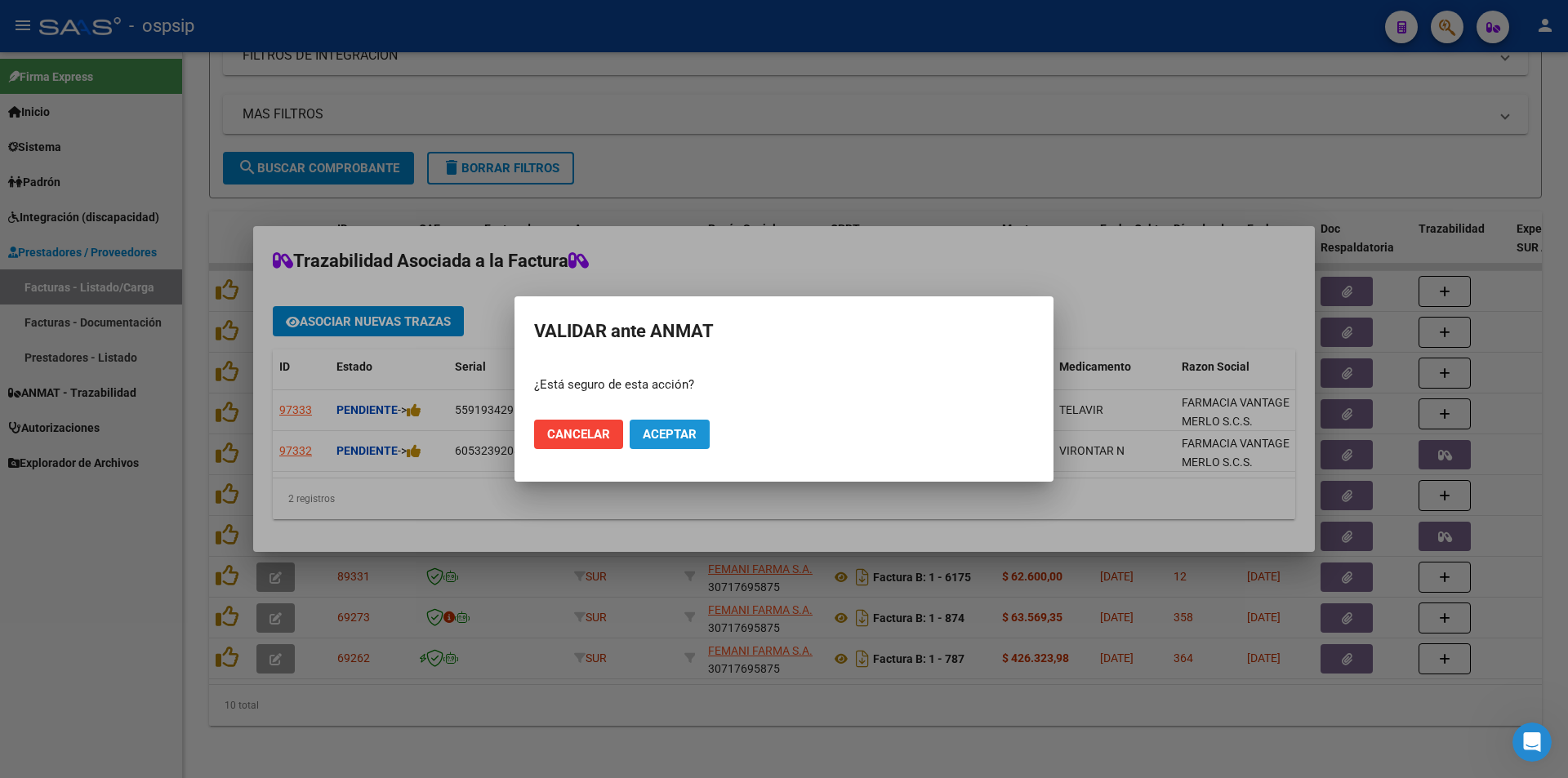
click at [665, 433] on span "Aceptar" at bounding box center [670, 433] width 54 height 14
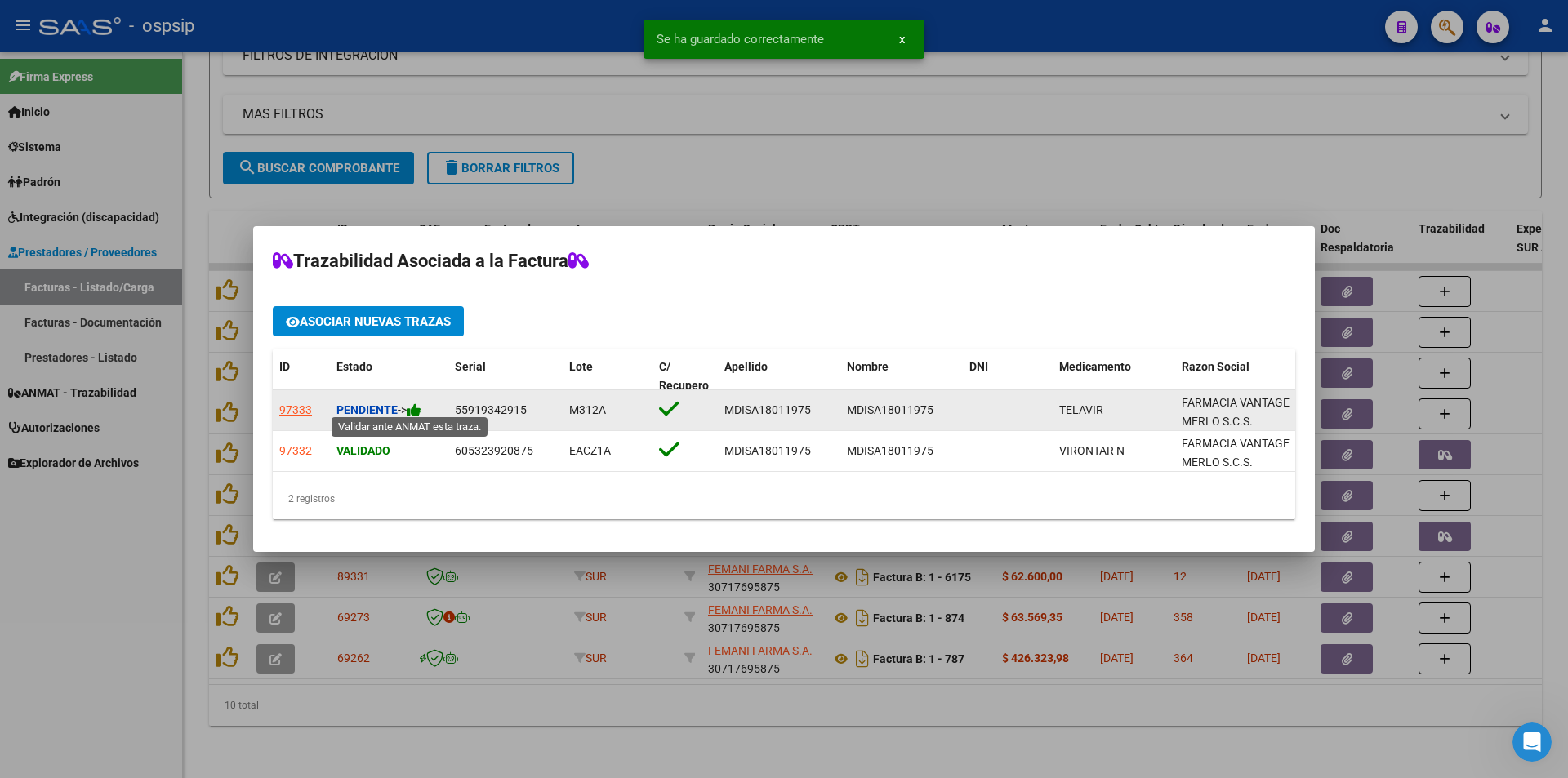
click at [421, 402] on icon at bounding box center [413, 410] width 14 height 15
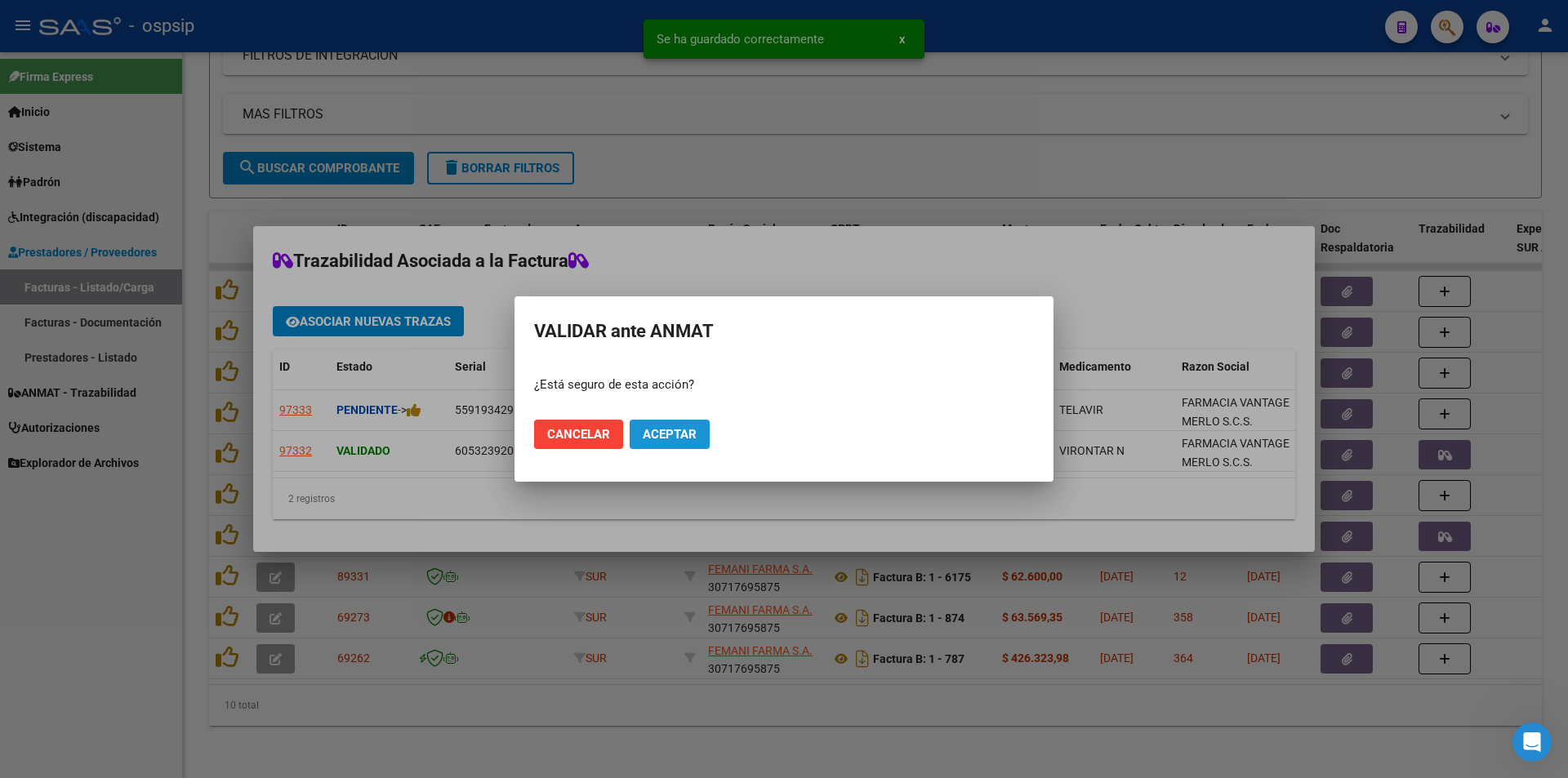
click at [666, 431] on span "Aceptar" at bounding box center [670, 433] width 54 height 14
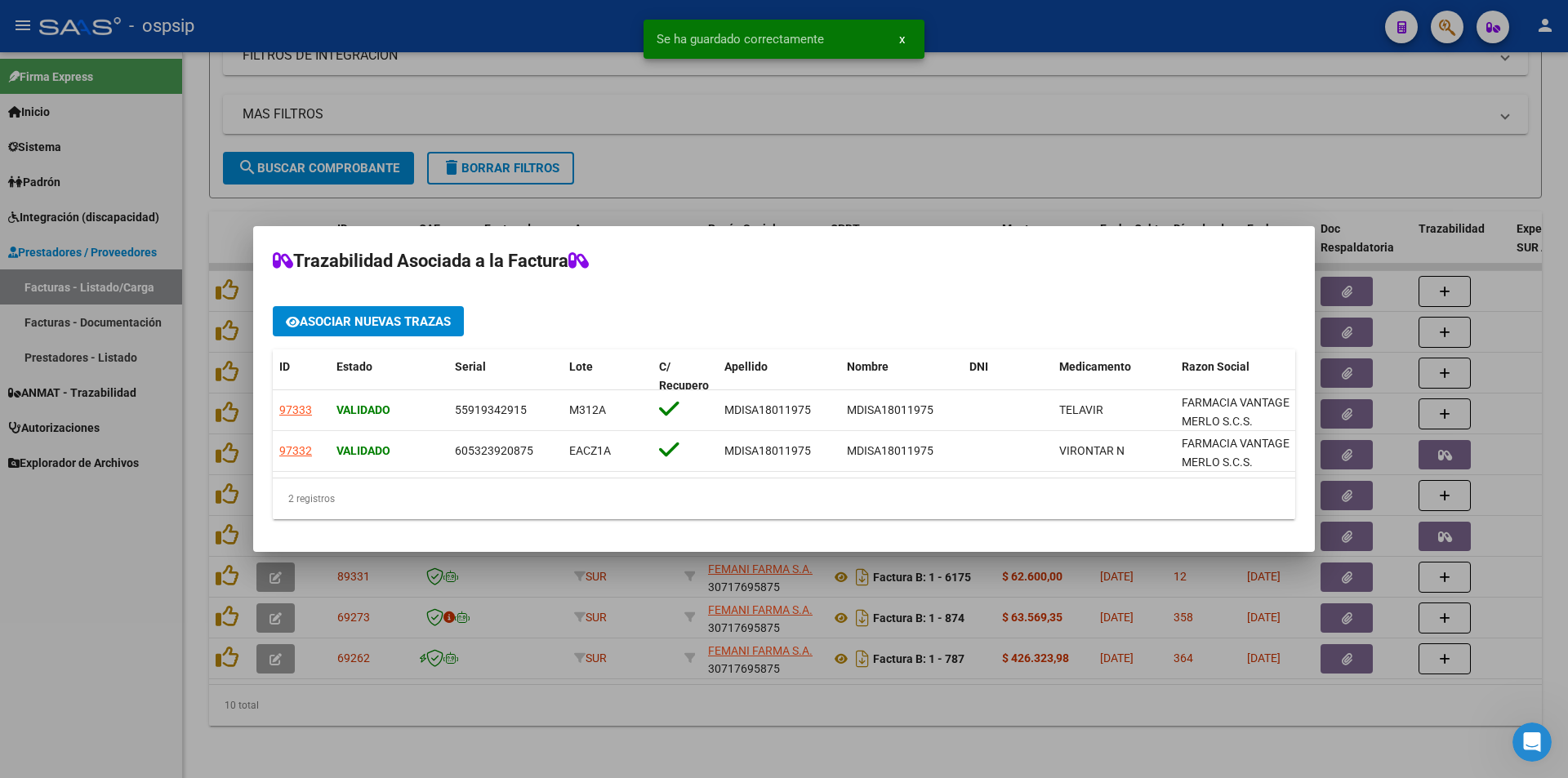
click at [53, 599] on div at bounding box center [784, 389] width 1568 height 778
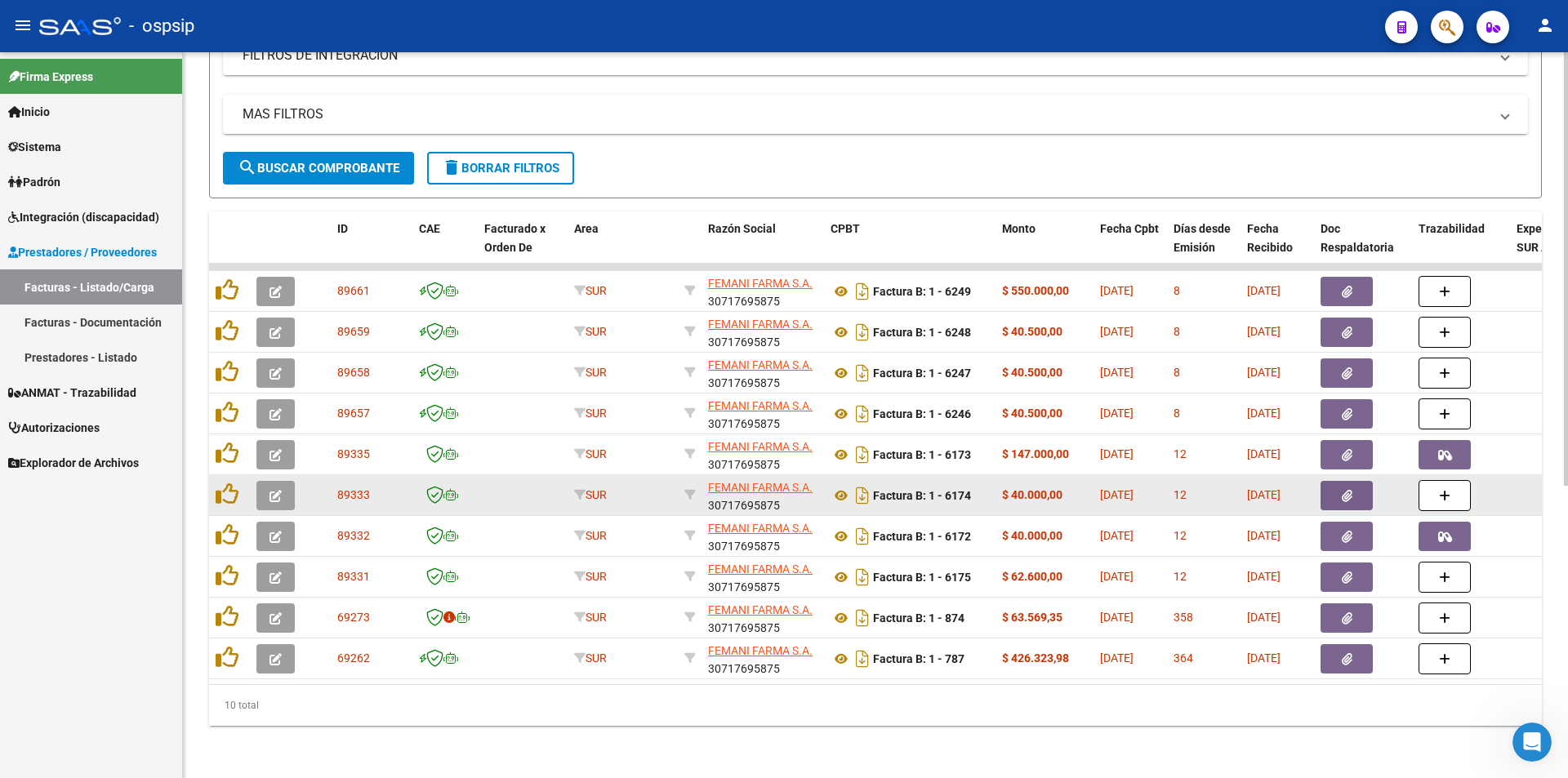
click at [274, 489] on icon "button" at bounding box center [275, 495] width 12 height 12
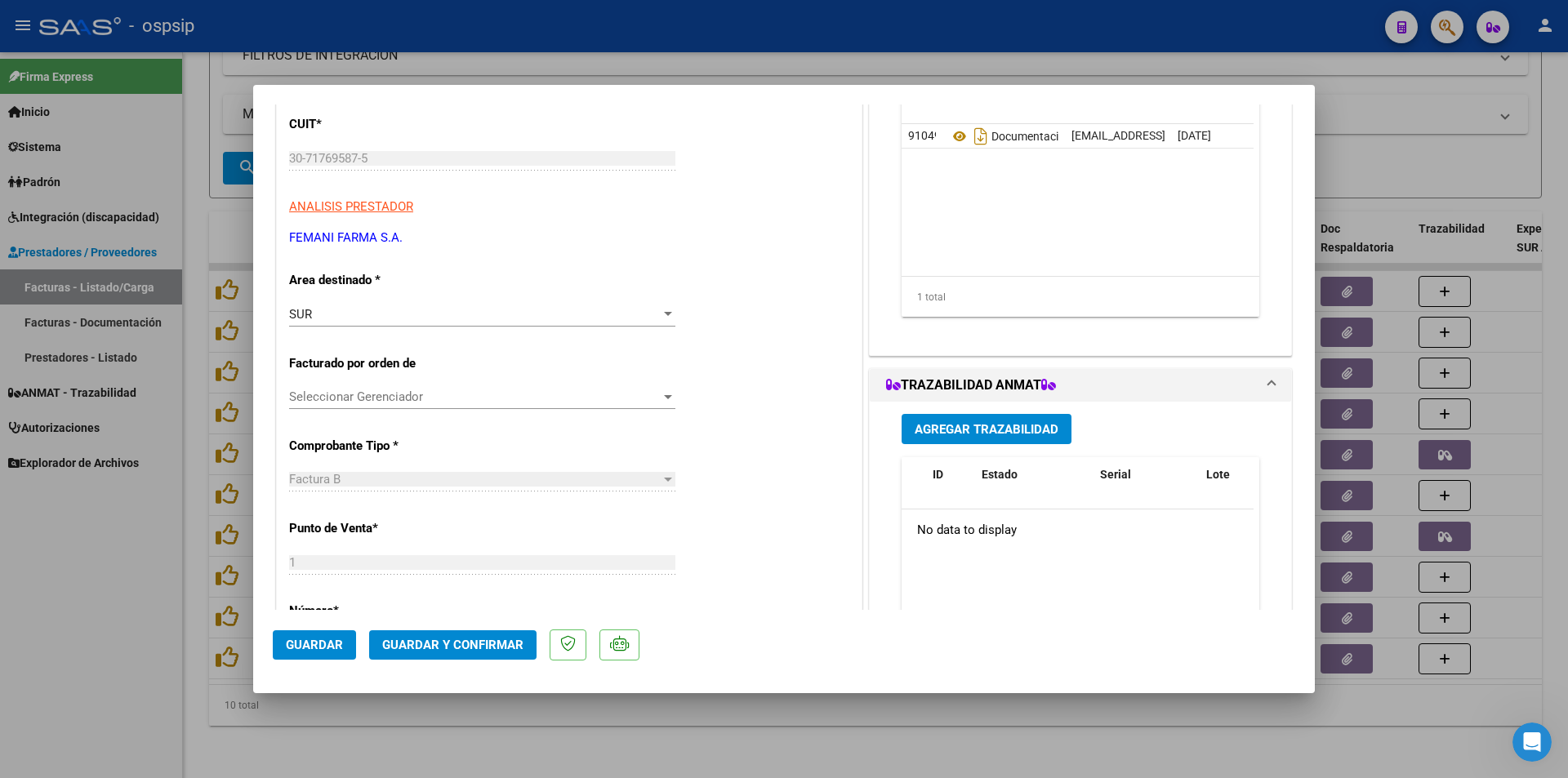
scroll to position [245, 0]
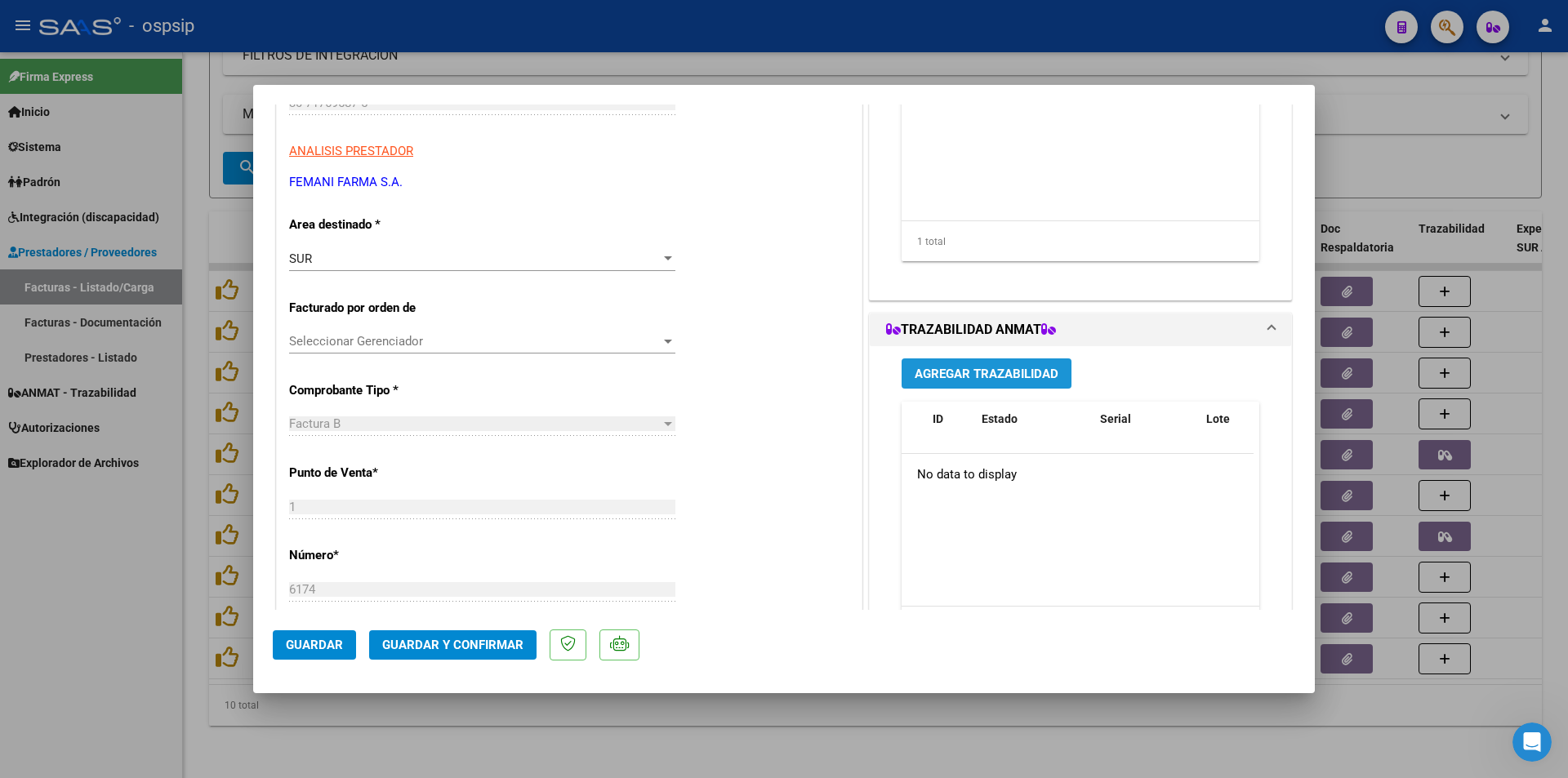
click at [989, 376] on span "Agregar Trazabilidad" at bounding box center [987, 373] width 144 height 14
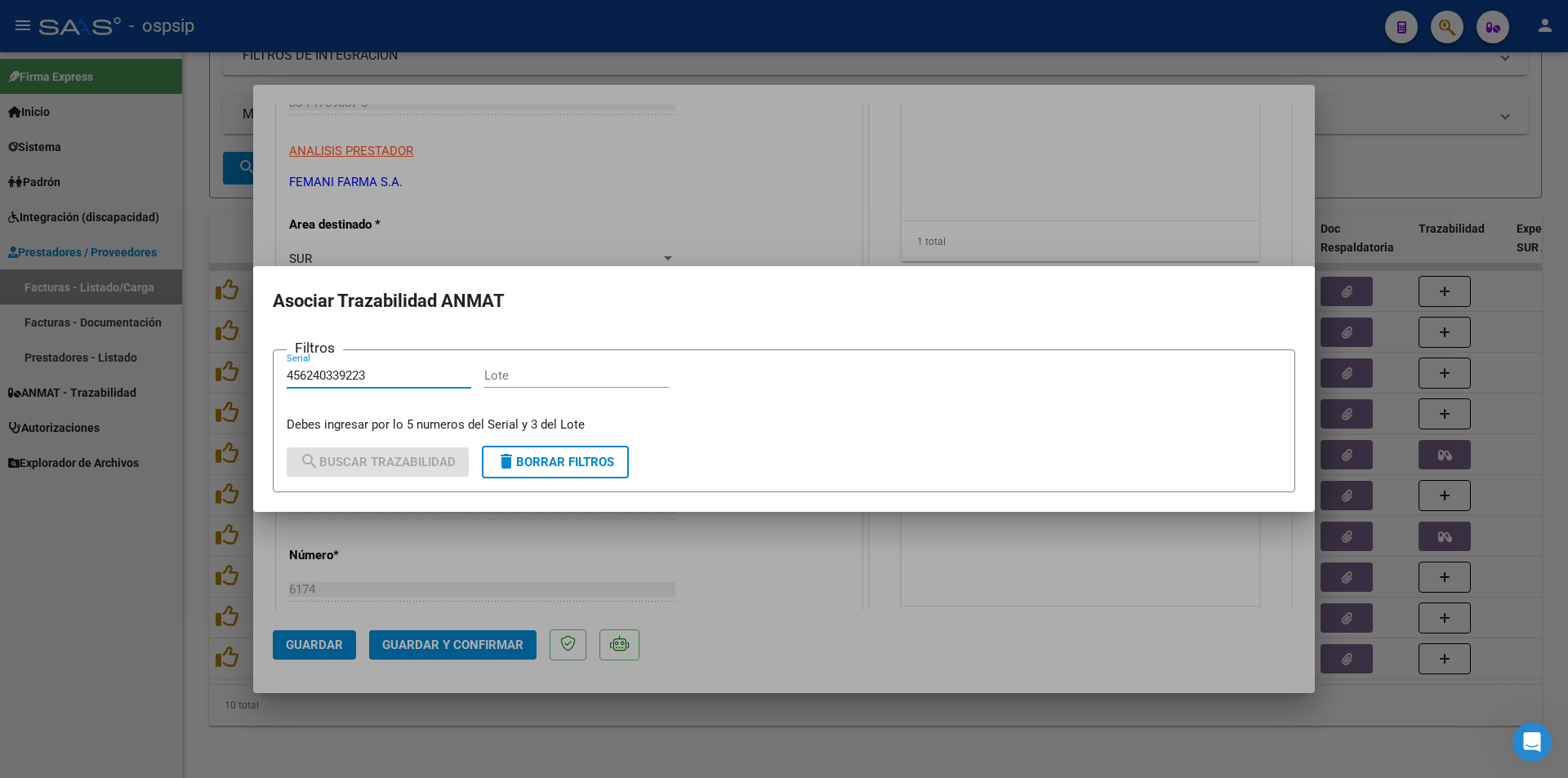
type input "456240339223"
click at [526, 379] on input "Lote" at bounding box center [577, 375] width 185 height 14
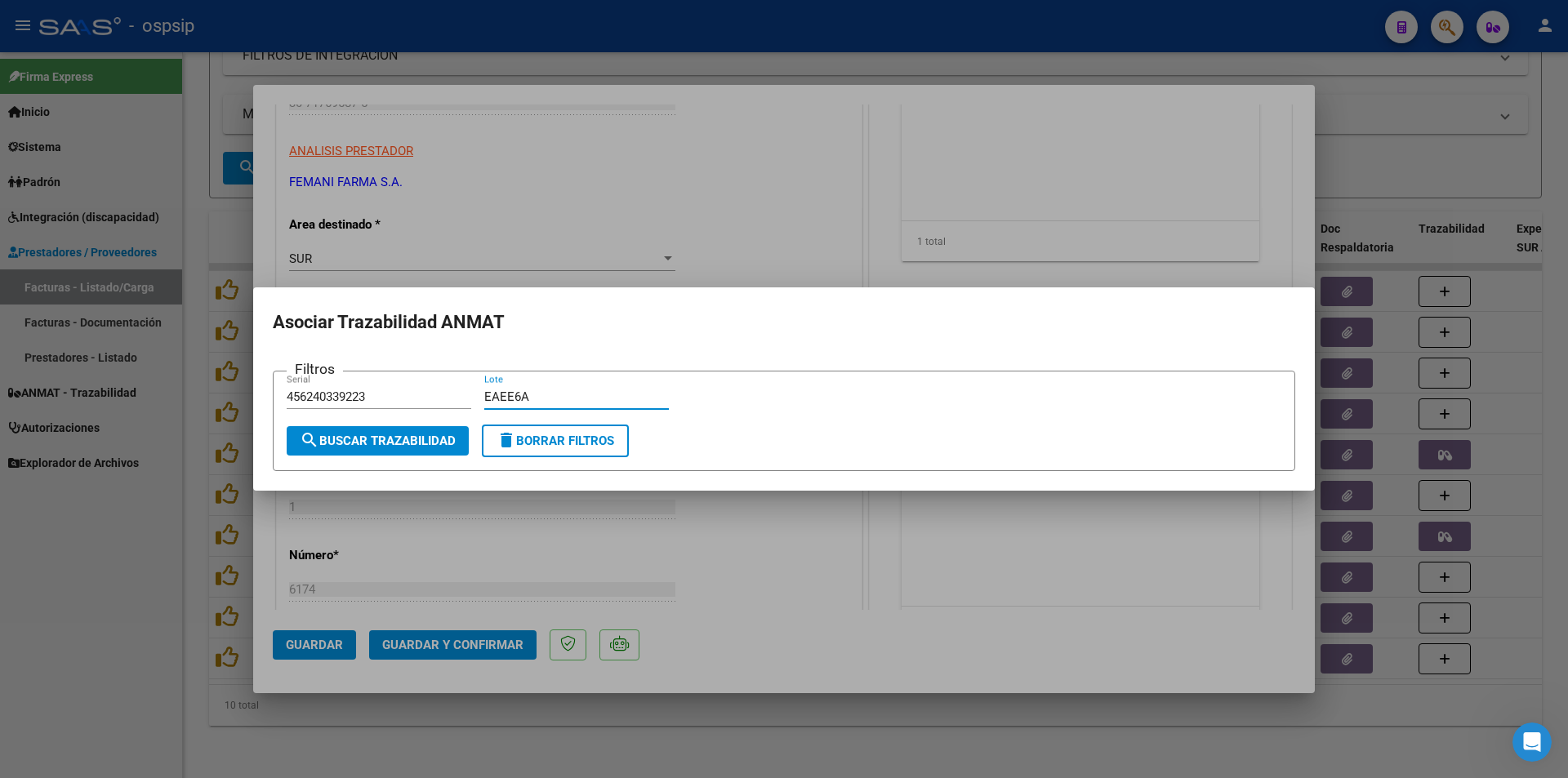
type input "EAEE6A"
click at [361, 439] on span "search Buscar Trazabilidad" at bounding box center [378, 440] width 156 height 14
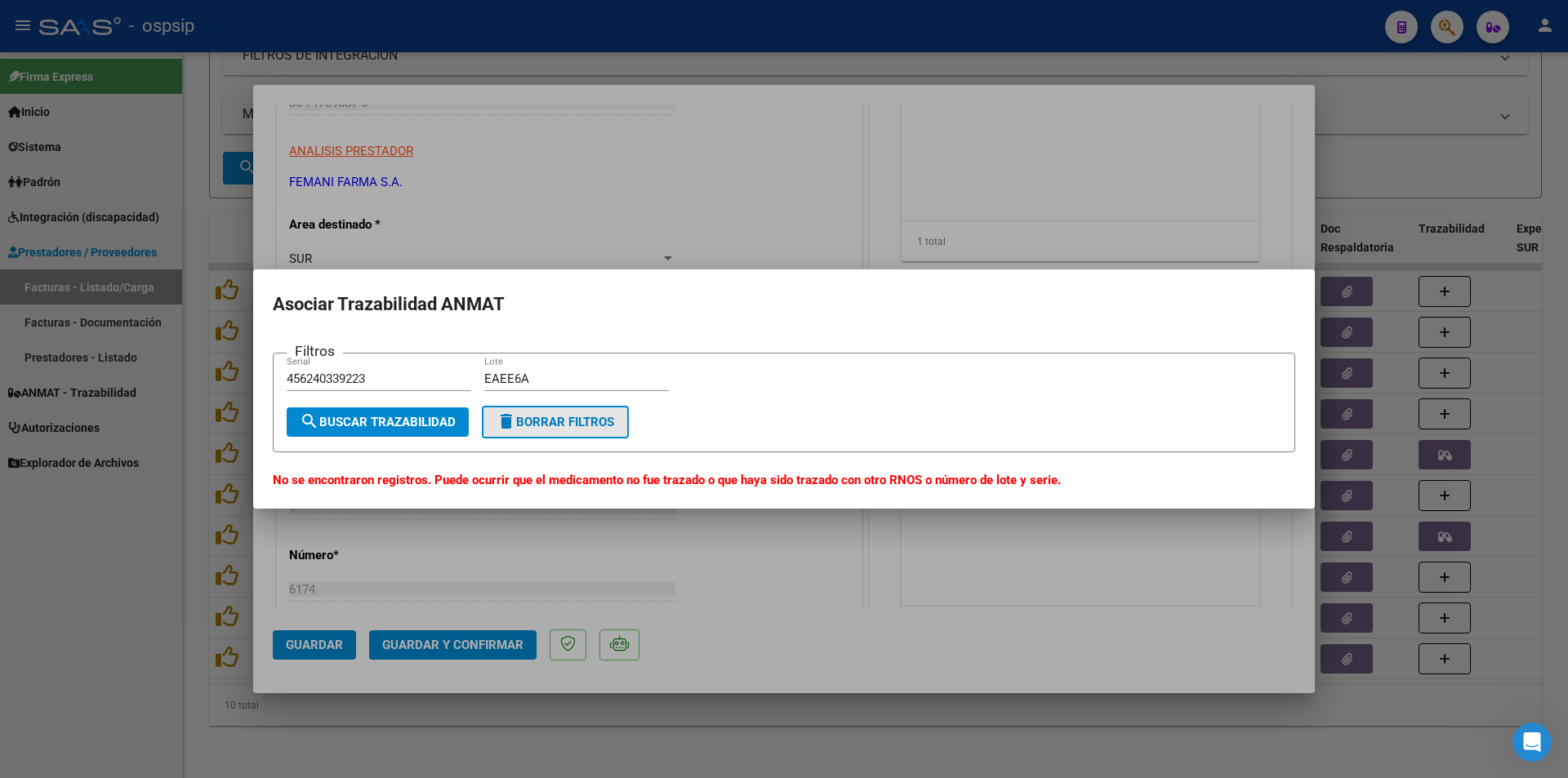
click at [585, 420] on span "delete Borrar Filtros" at bounding box center [555, 422] width 118 height 14
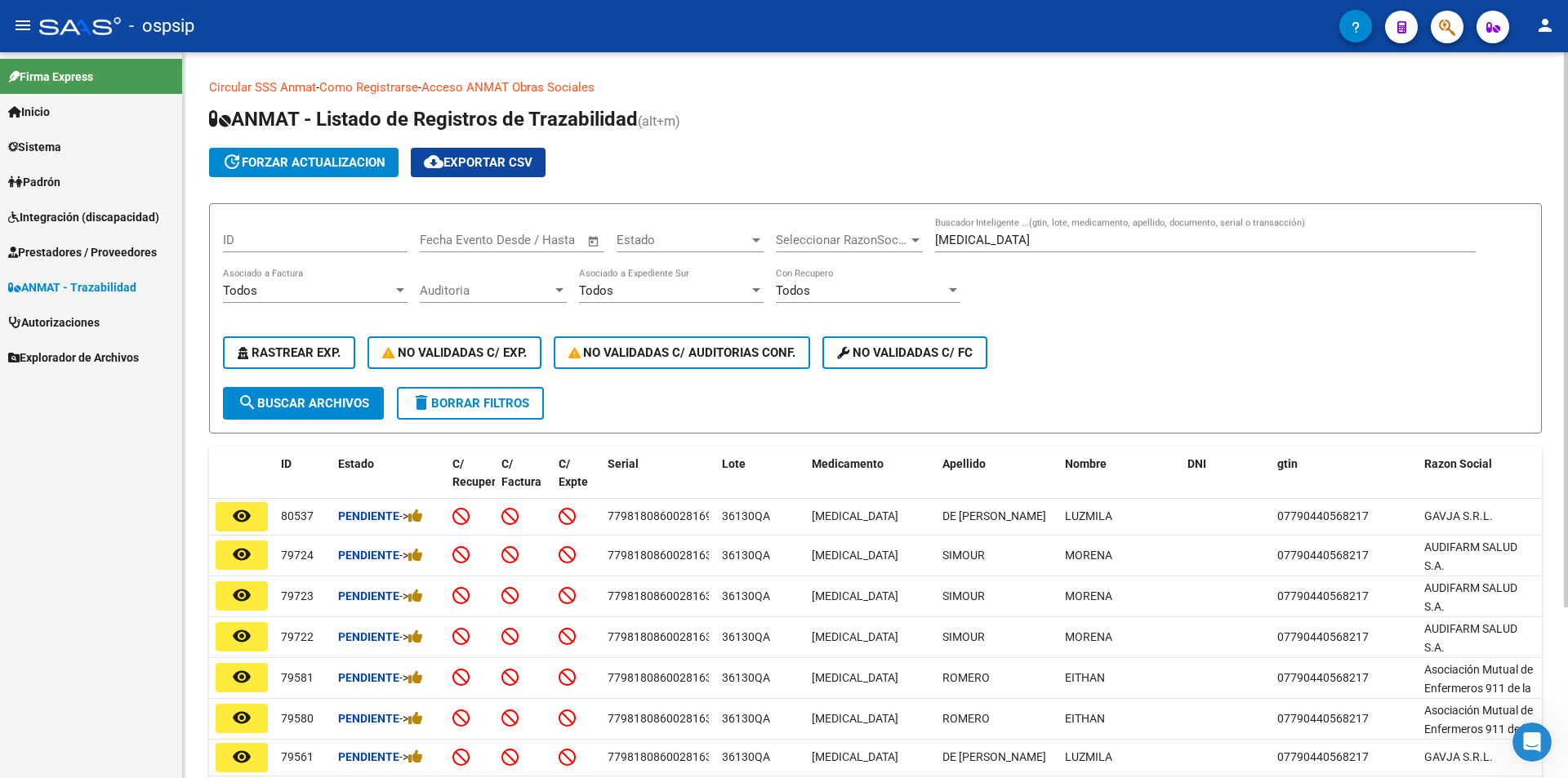
click at [1009, 236] on input "[MEDICAL_DATA]" at bounding box center [1205, 240] width 540 height 14
type input "D"
type input "MDOPE"
